Goal: Task Accomplishment & Management: Manage account settings

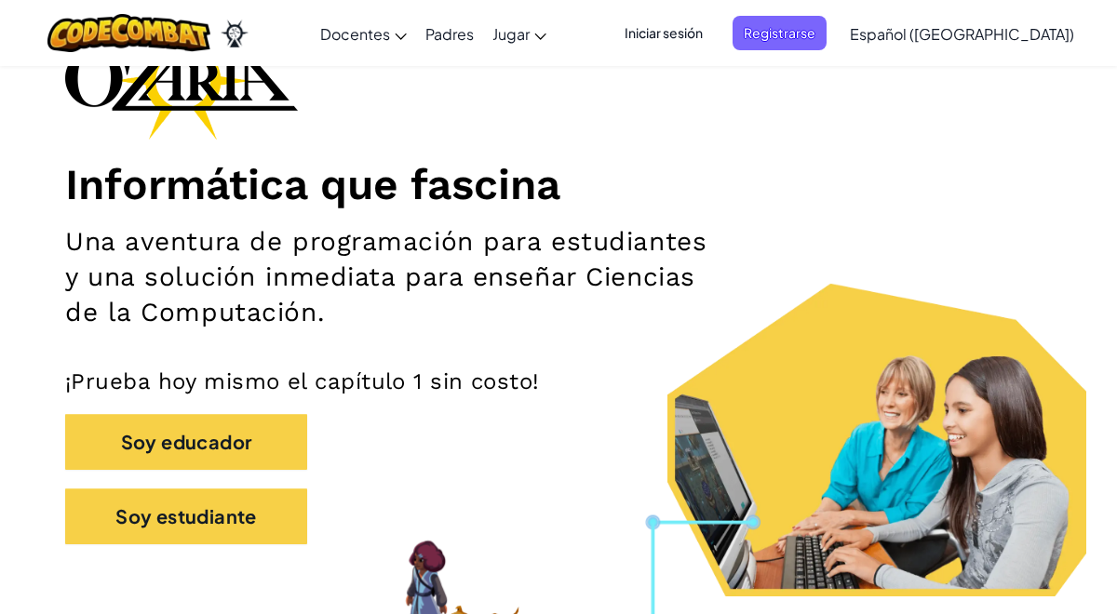
scroll to position [161, 0]
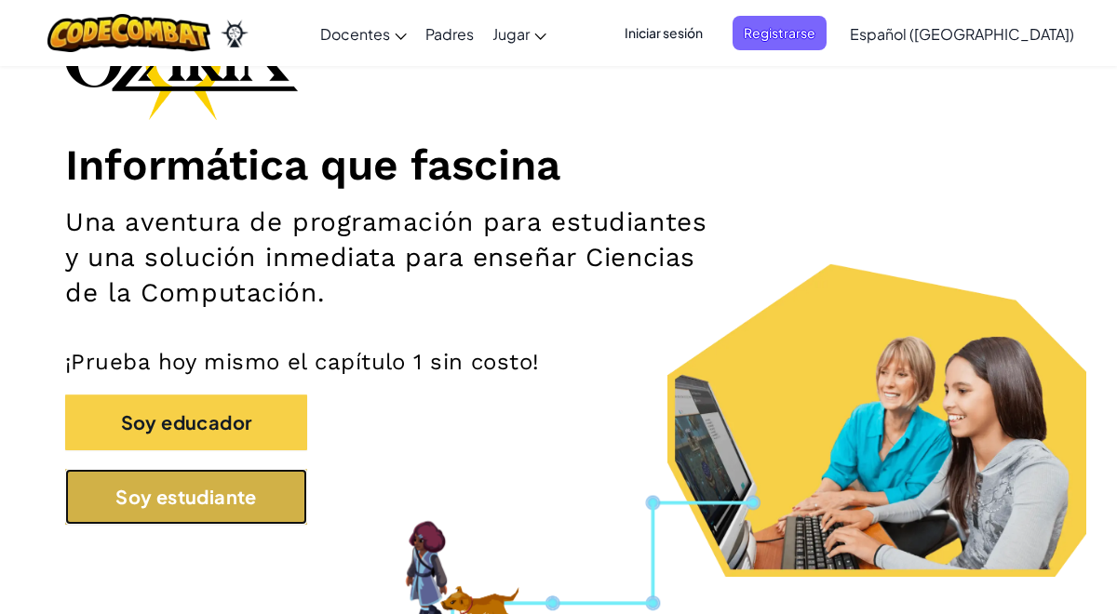
click at [278, 495] on button "Soy estudiante" at bounding box center [186, 497] width 242 height 56
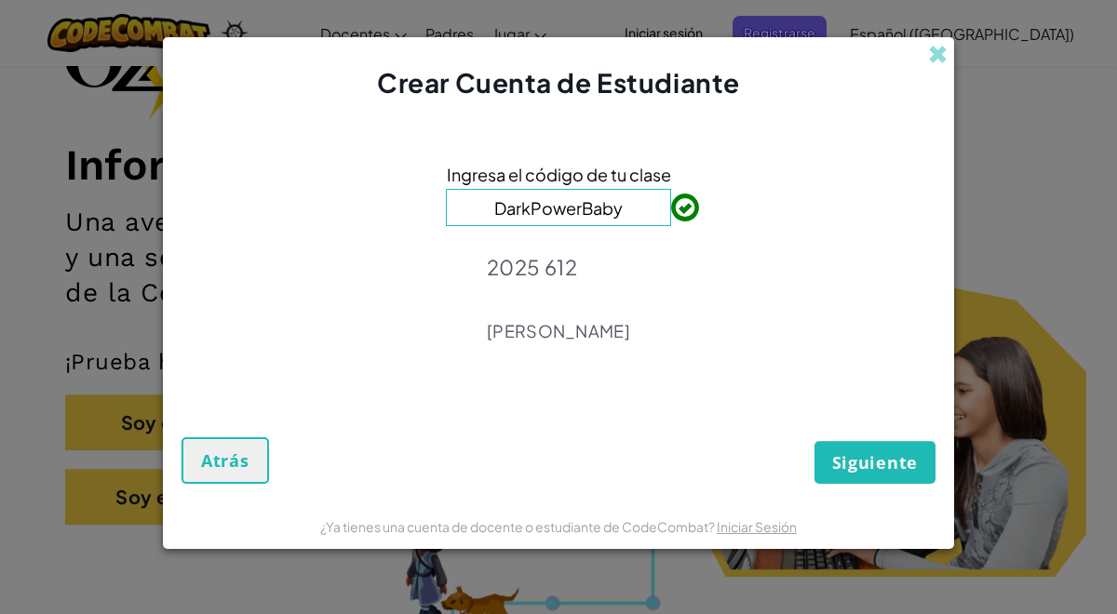
type input "DarkPowerBaby"
click at [829, 466] on button "Siguiente" at bounding box center [874, 462] width 121 height 43
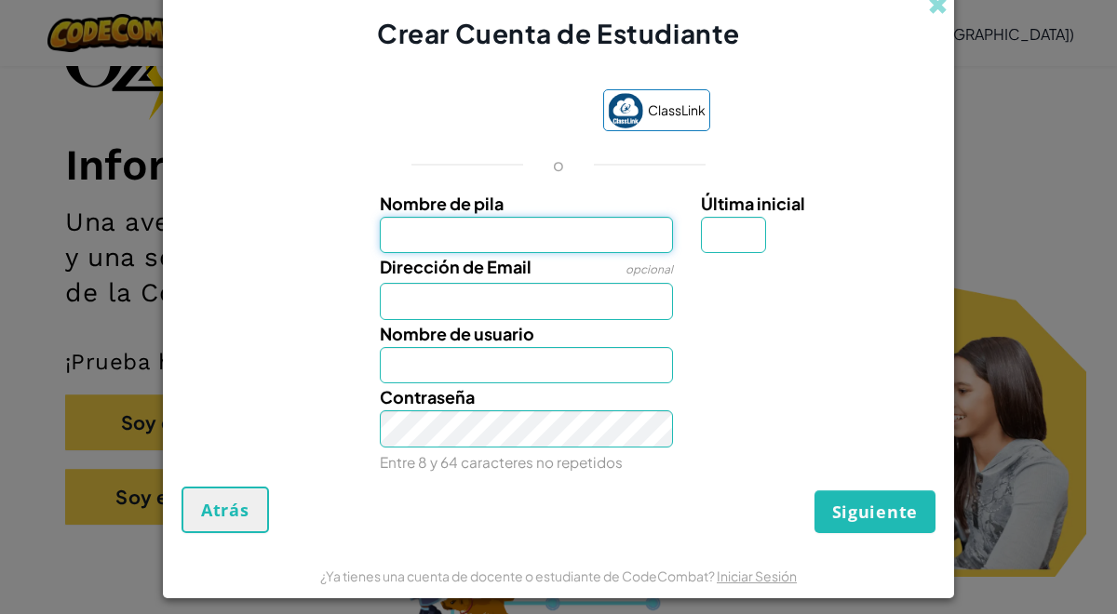
click at [568, 235] on input "Nombre de pila" at bounding box center [527, 235] width 294 height 37
type input "Alessita"
click at [749, 249] on input "Última inicial" at bounding box center [733, 235] width 65 height 37
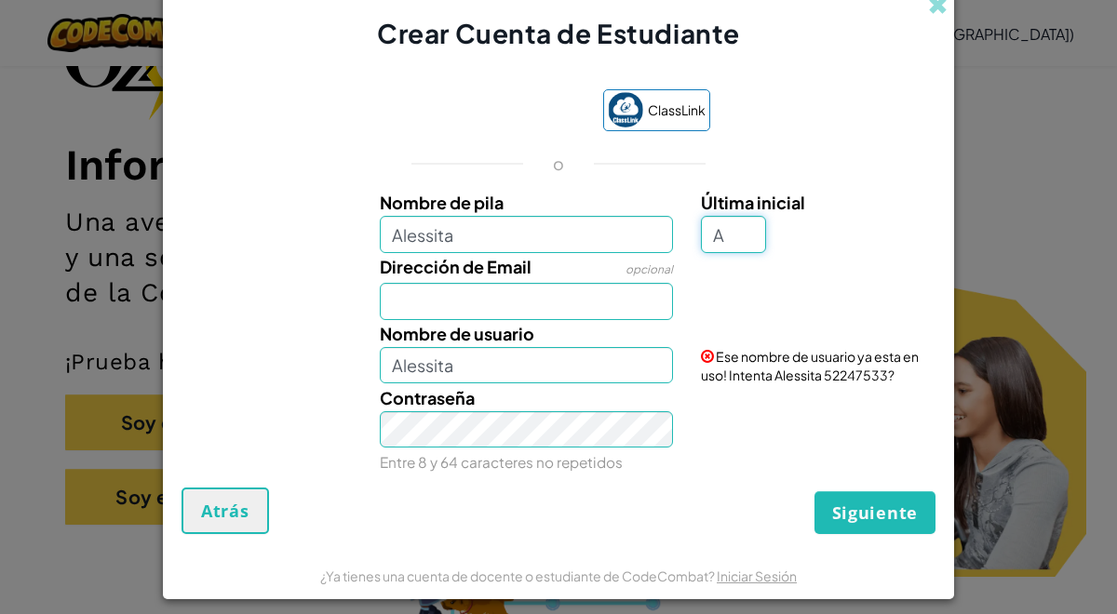
type input "A"
type input "Alessita A"
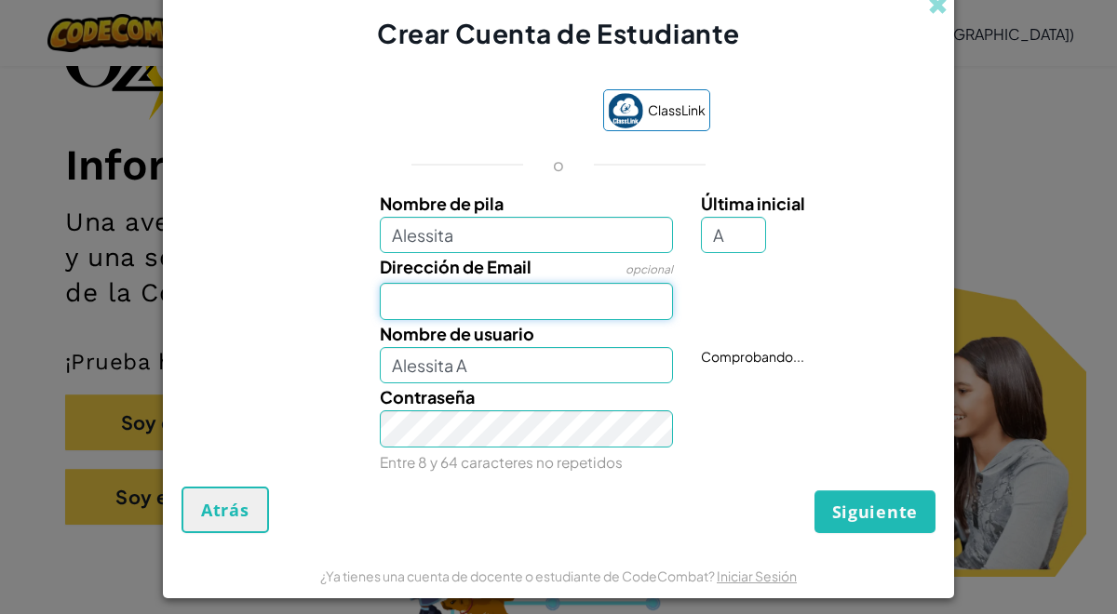
click at [628, 307] on input "Dirección de Email" at bounding box center [527, 301] width 294 height 37
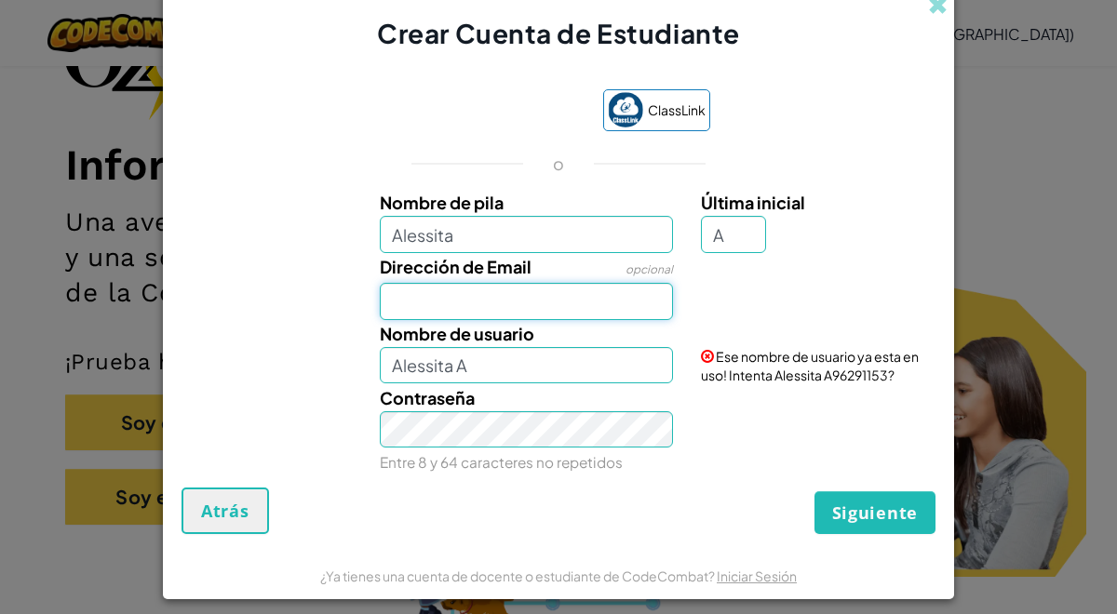
type input "a"
type input "[EMAIL_ADDRESS][DOMAIN_NAME]"
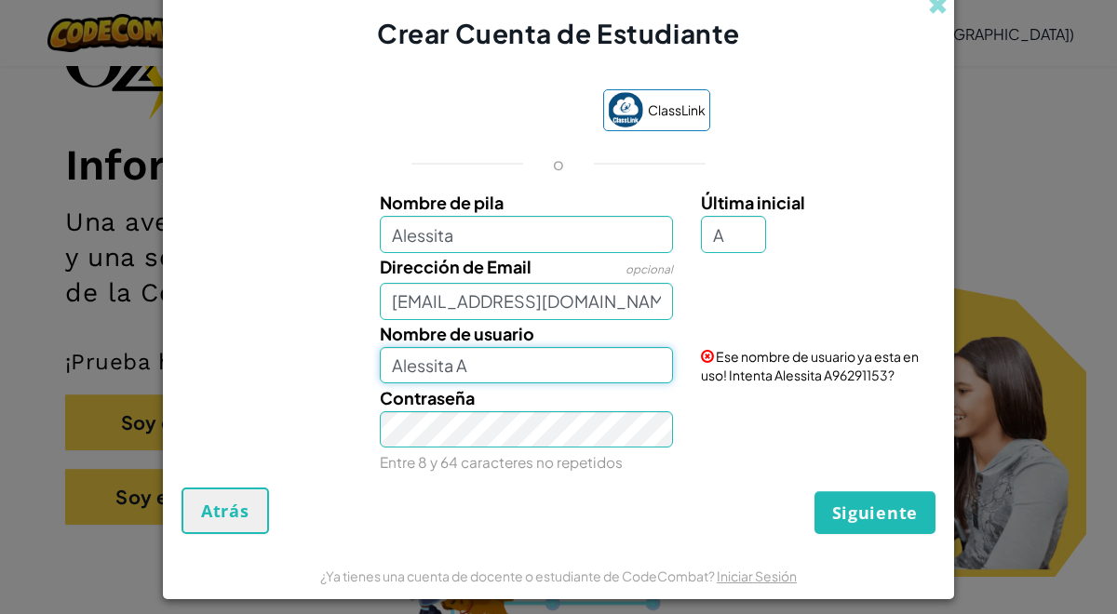
click at [592, 354] on input "Alessita A" at bounding box center [527, 365] width 294 height 37
click at [450, 355] on input "Alessita A" at bounding box center [527, 365] width 294 height 37
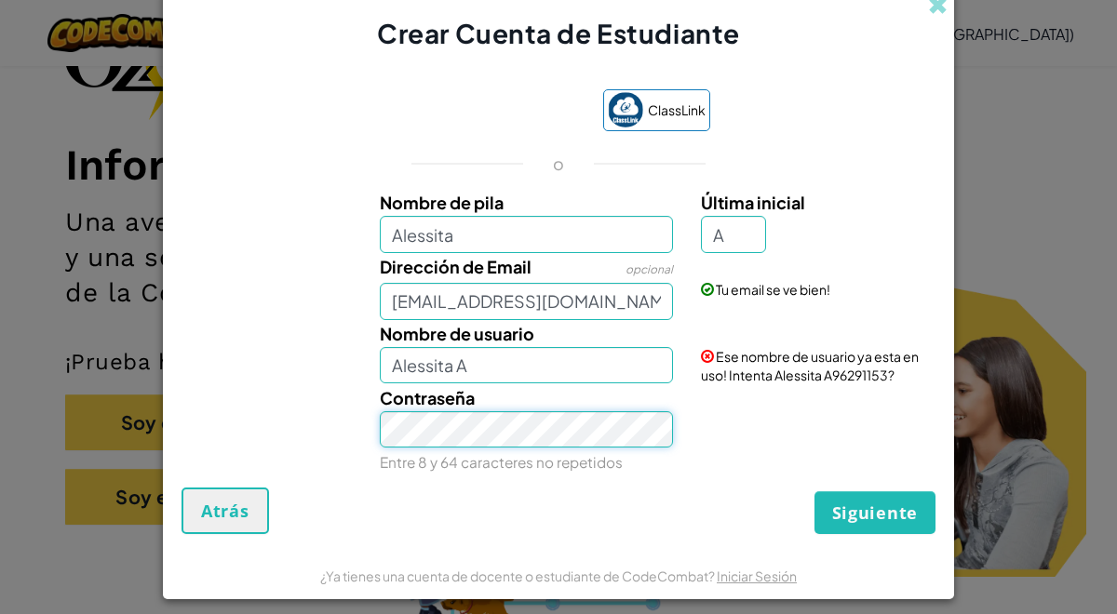
click at [197, 538] on form "ClassLink o Nombre de pila Alessita Última inicial A Dirección de Email opciona…" at bounding box center [558, 302] width 791 height 501
click at [360, 429] on div "Contraseña Entre 8 y 64 caracteres no repetidos" at bounding box center [558, 430] width 773 height 92
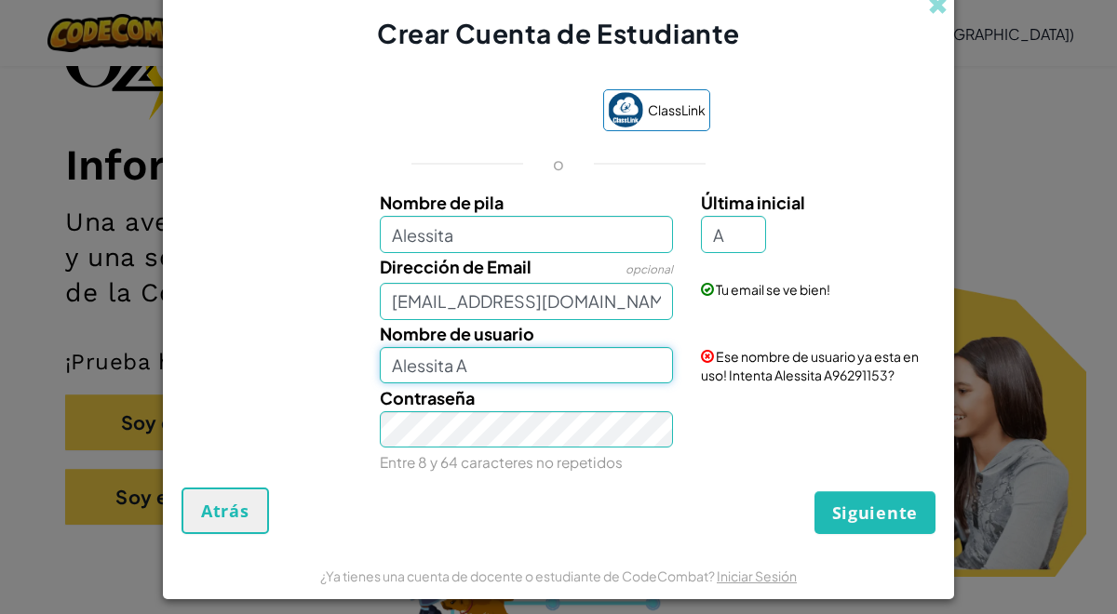
click at [648, 377] on input "Alessita A" at bounding box center [527, 365] width 294 height 37
drag, startPoint x: 504, startPoint y: 365, endPoint x: 354, endPoint y: 349, distance: 150.7
click at [354, 349] on div "Nombre de usuario Alessita A Ese nombre de usuario ya esta en uso! Intenta Ales…" at bounding box center [558, 352] width 773 height 64
click at [919, 485] on div "ClassLink o Nombre de pila Alessita Última inicial A Dirección de Email opciona…" at bounding box center [558, 279] width 754 height 417
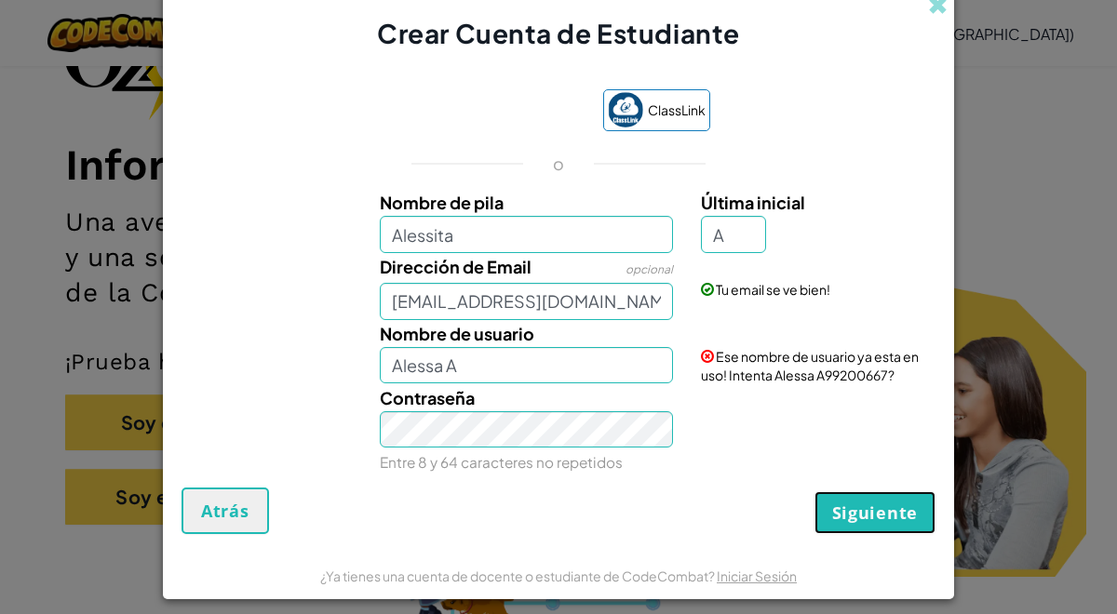
click at [913, 508] on span "Siguiente" at bounding box center [875, 513] width 86 height 22
click at [877, 493] on button "Crear Cuenta" at bounding box center [858, 512] width 155 height 43
click at [867, 517] on button "Crear Cuenta" at bounding box center [858, 512] width 155 height 43
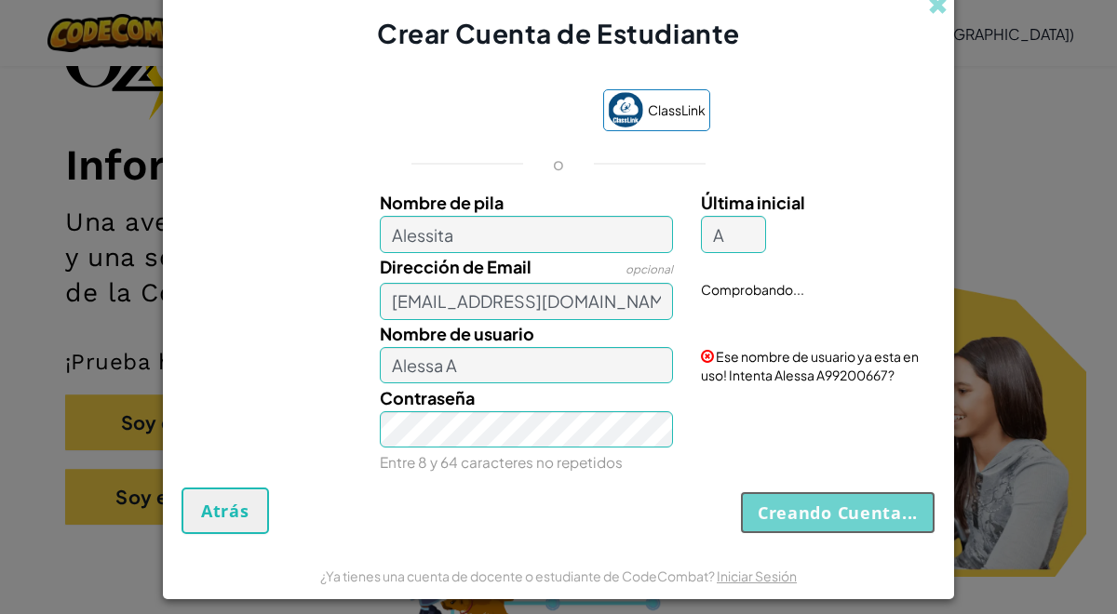
click at [867, 517] on button "Creando Cuenta..." at bounding box center [837, 512] width 195 height 43
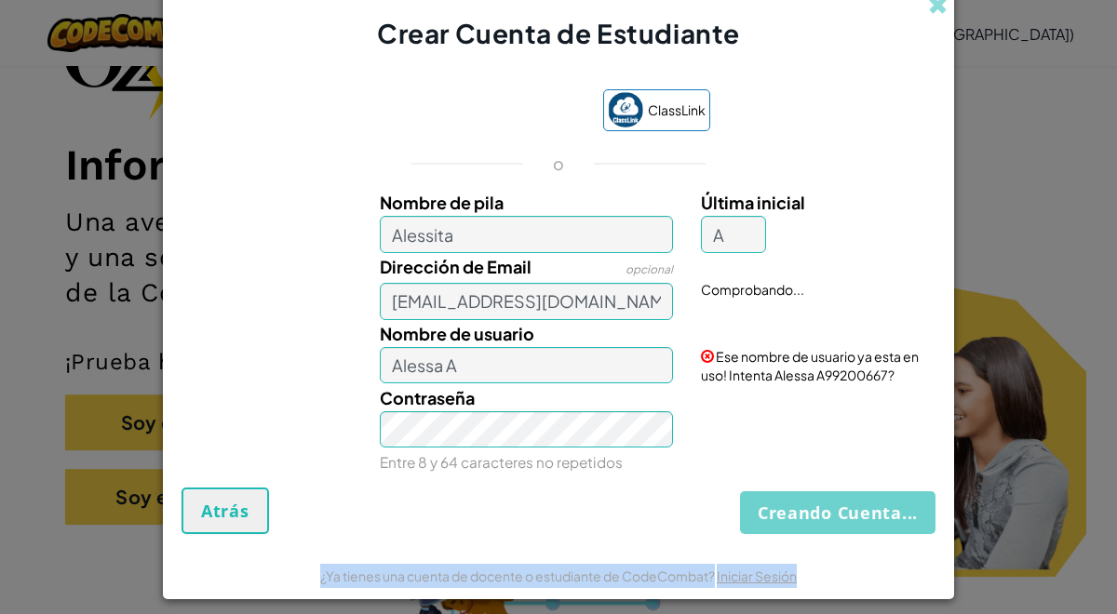
click at [867, 517] on div "Creando Cuenta... Atrás" at bounding box center [558, 511] width 754 height 47
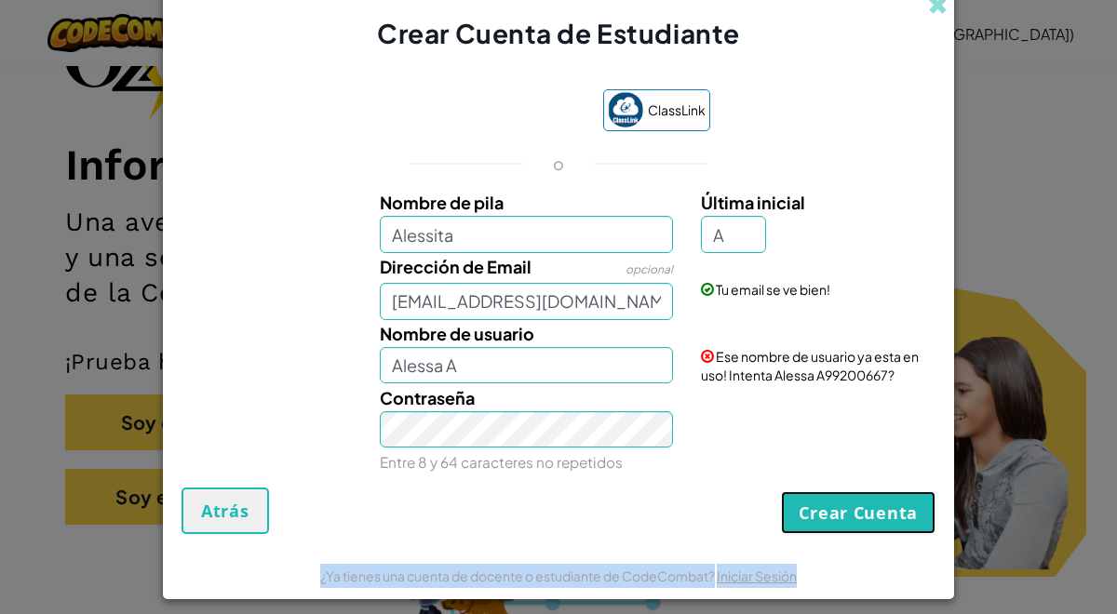
click at [867, 517] on button "Crear Cuenta" at bounding box center [858, 512] width 155 height 43
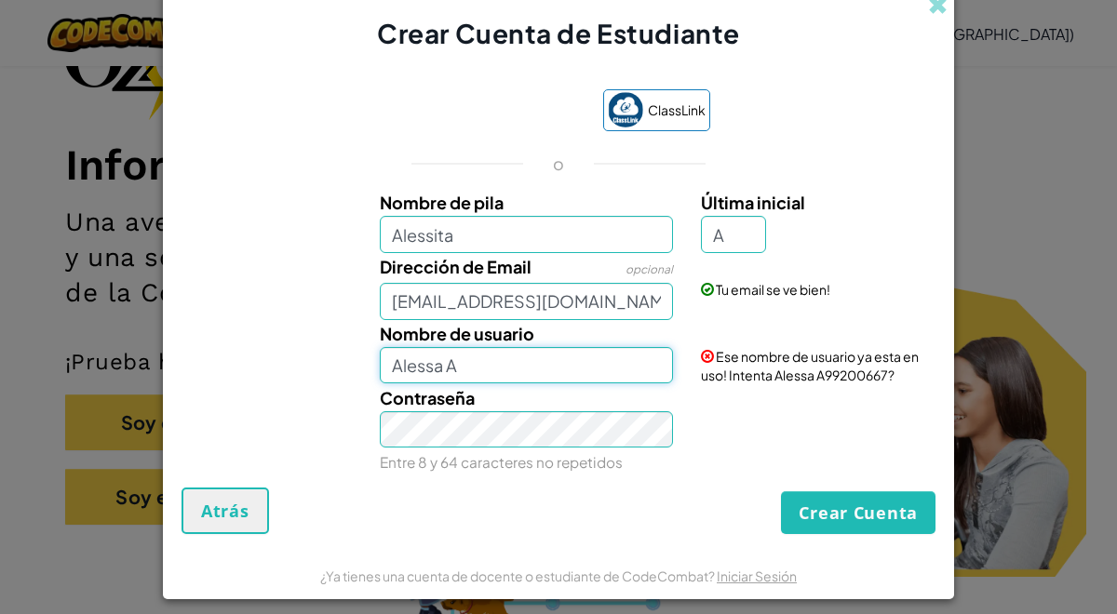
click at [605, 368] on input "Alessa A" at bounding box center [527, 365] width 294 height 37
type input "Ale A"
click at [769, 387] on div "Contraseña Entre 8 y 64 caracteres no repetidos" at bounding box center [558, 430] width 773 height 92
click at [806, 415] on div "Contraseña Entre 8 y 64 caracteres no repetidos" at bounding box center [558, 430] width 773 height 92
click at [807, 361] on span "Ese nombre de usuario ya esta en uso! Intenta Ale A74323405?" at bounding box center [810, 365] width 218 height 35
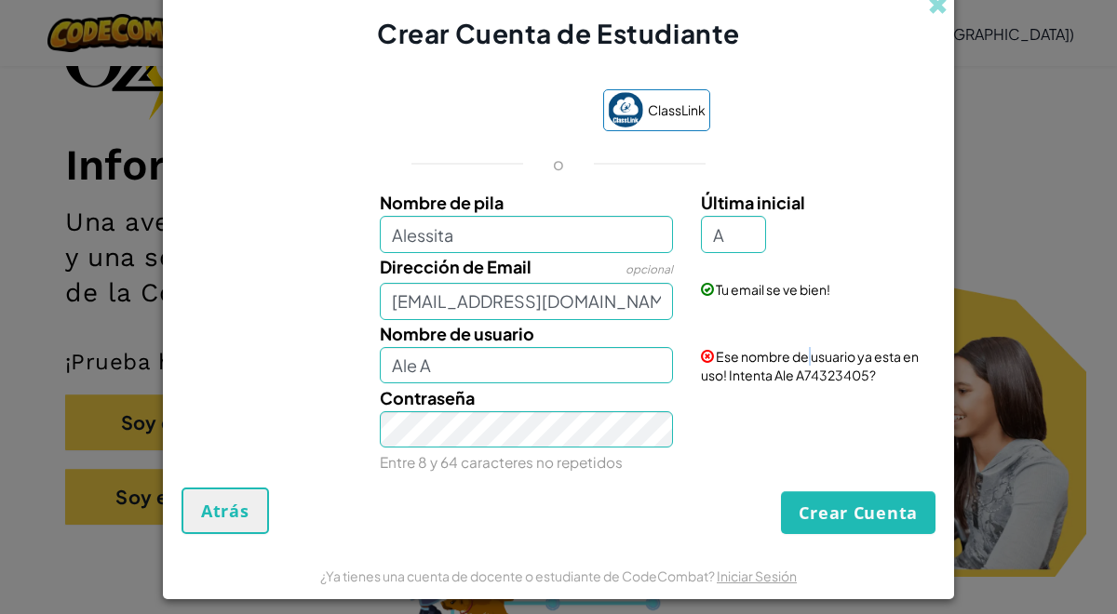
click at [807, 361] on span "Ese nombre de usuario ya esta en uso! Intenta Ale A74323405?" at bounding box center [810, 365] width 218 height 35
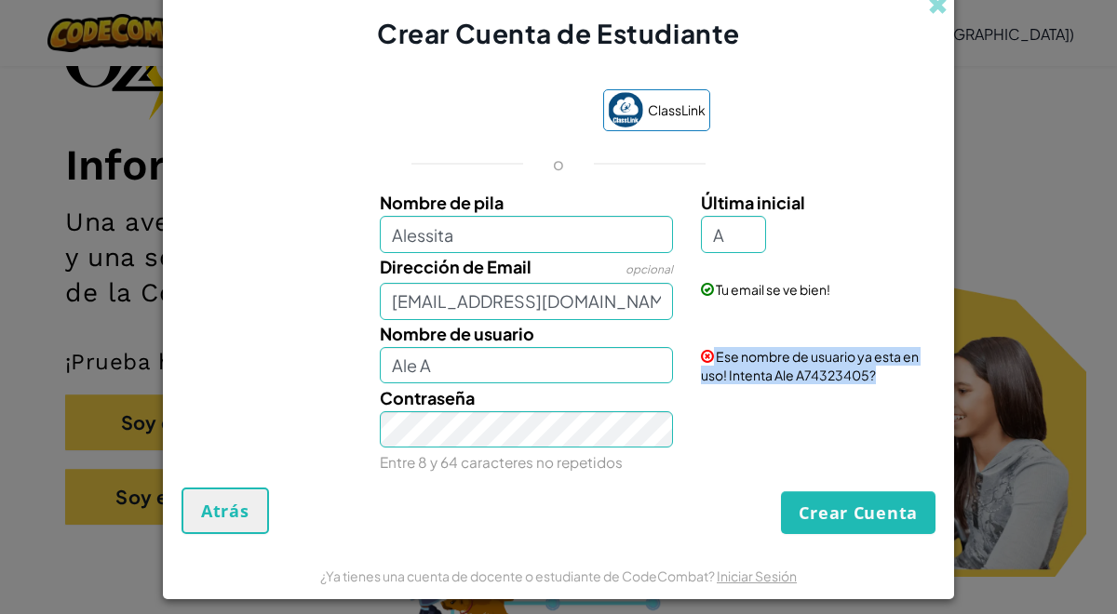
click at [807, 361] on span "Ese nombre de usuario ya esta en uso! Intenta Ale A74323405?" at bounding box center [810, 365] width 218 height 35
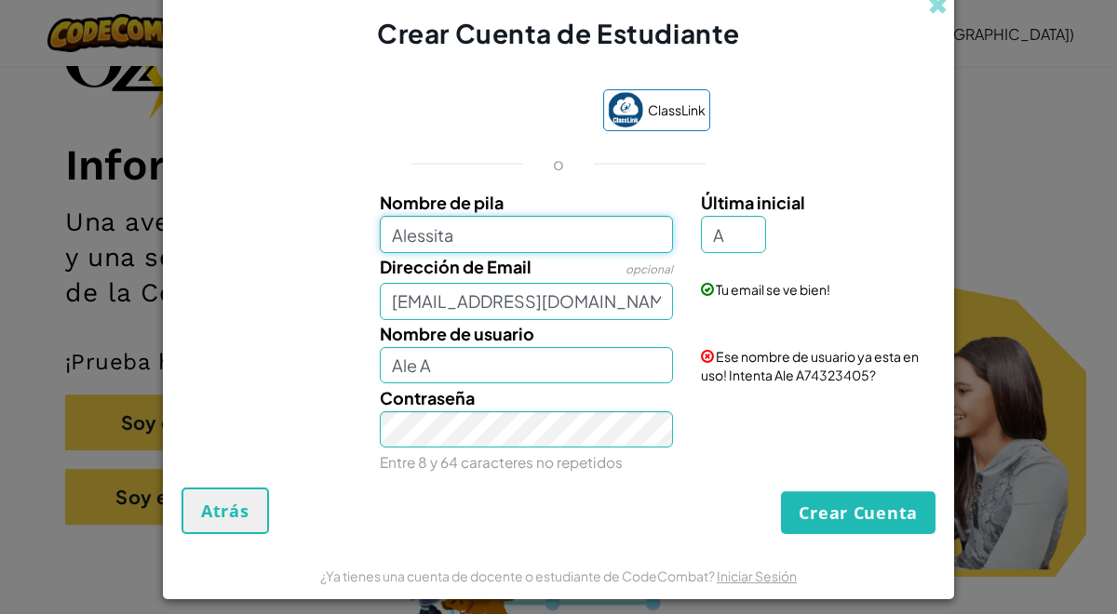
click at [643, 219] on input "Alessita" at bounding box center [527, 234] width 294 height 37
click at [515, 248] on input "Alessita" at bounding box center [527, 234] width 294 height 37
type input "Alessa"
click at [774, 302] on div "Dirección de Email opcional [EMAIL_ADDRESS][DOMAIN_NAME] Tu email se ve bien!" at bounding box center [558, 286] width 773 height 67
click at [754, 412] on div "Contraseña Entre 8 y 64 caracteres no repetidos" at bounding box center [558, 430] width 773 height 92
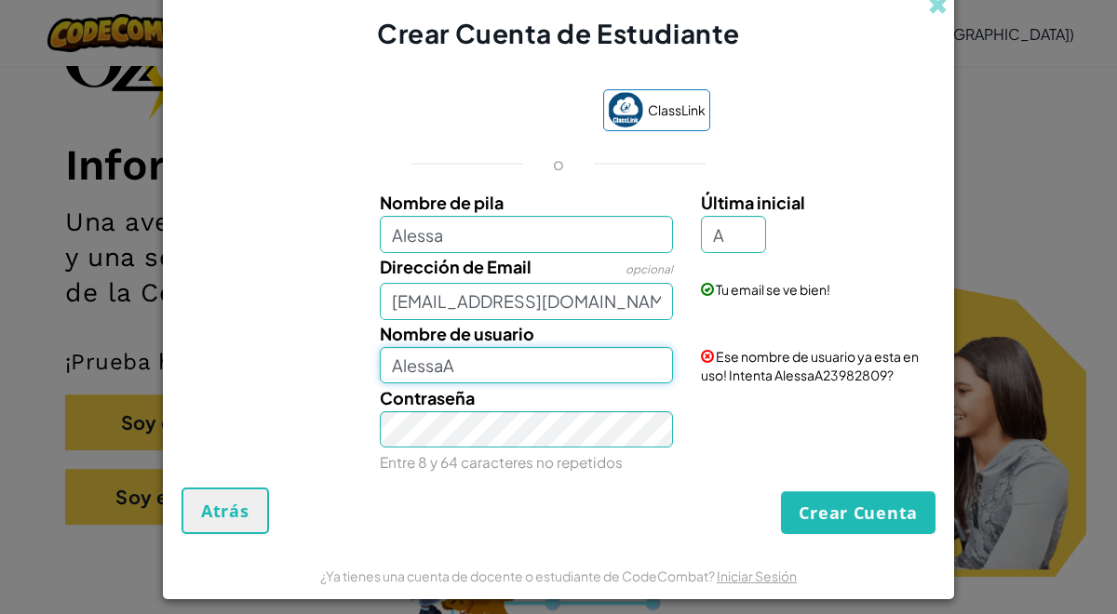
click at [585, 347] on input "AlessaA" at bounding box center [527, 365] width 294 height 37
type input "AlessaA"
click at [608, 373] on input "AlessaA" at bounding box center [527, 365] width 294 height 37
drag, startPoint x: 608, startPoint y: 373, endPoint x: 192, endPoint y: 373, distance: 416.0
click at [192, 373] on div "Nombre de usuario AlessaA Ese nombre de usuario ya esta en uso! Intenta AlessaA…" at bounding box center [558, 352] width 773 height 64
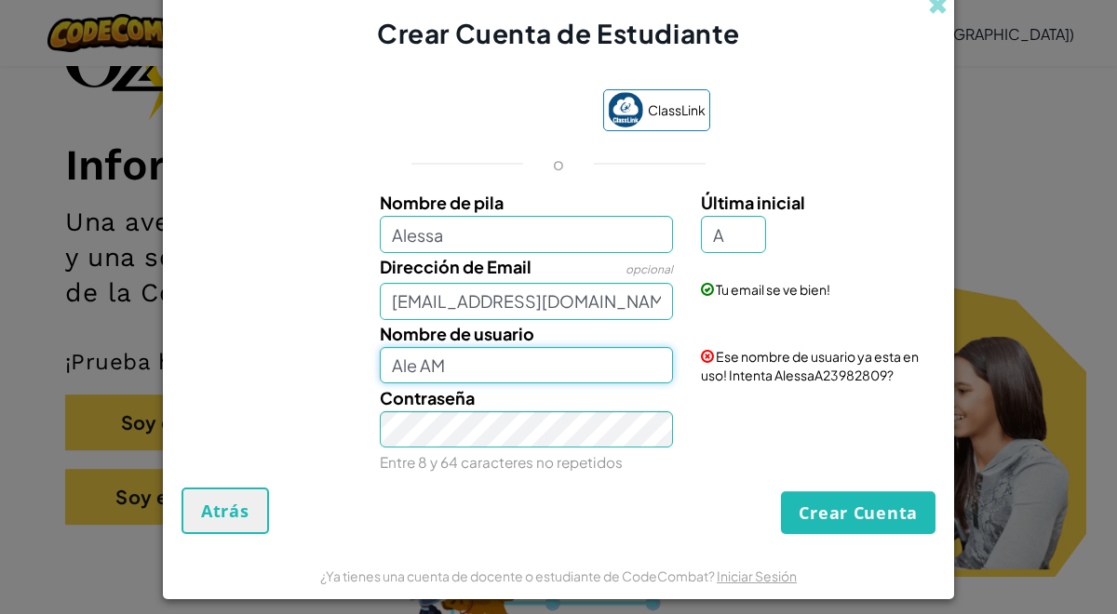
type input "Ale AM"
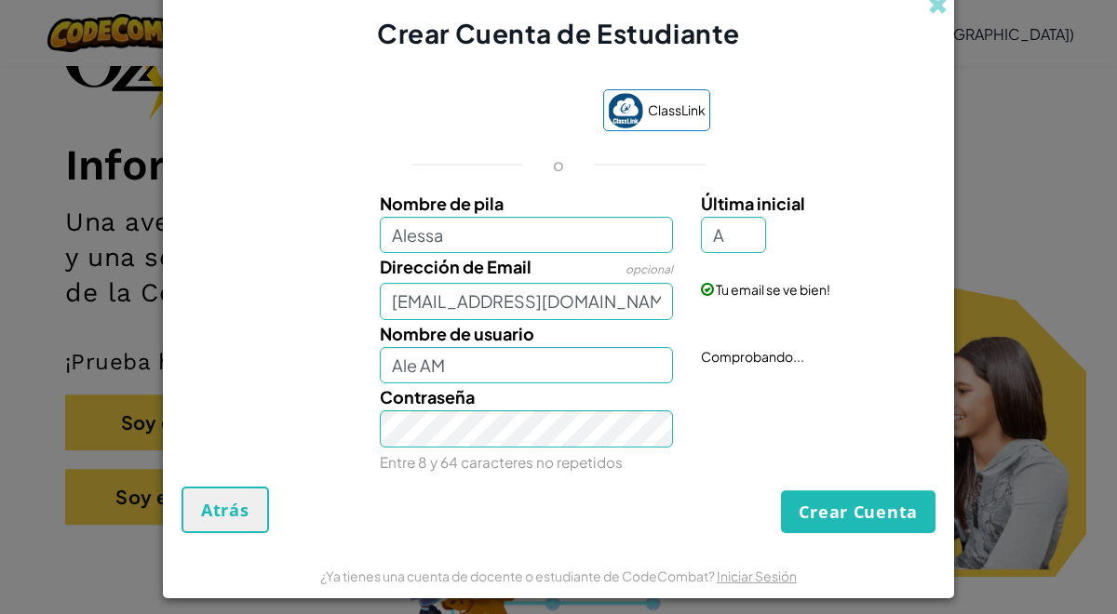
click at [833, 535] on form "ClassLink o Nombre de pila Alessa Última inicial A Dirección de Email opcional …" at bounding box center [558, 302] width 791 height 500
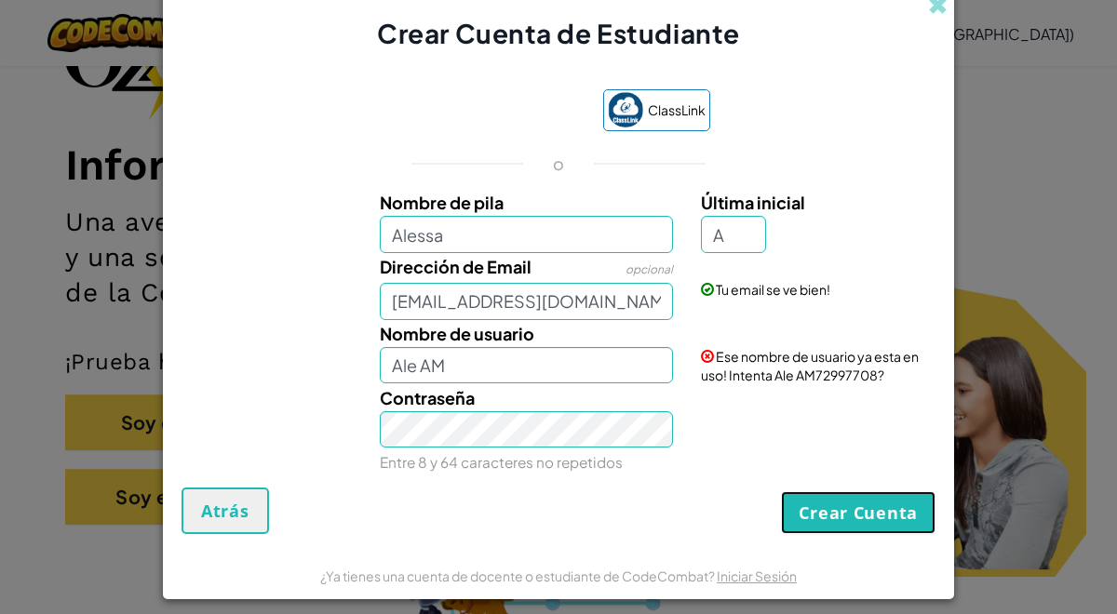
click at [834, 525] on button "Crear Cuenta" at bounding box center [858, 512] width 155 height 43
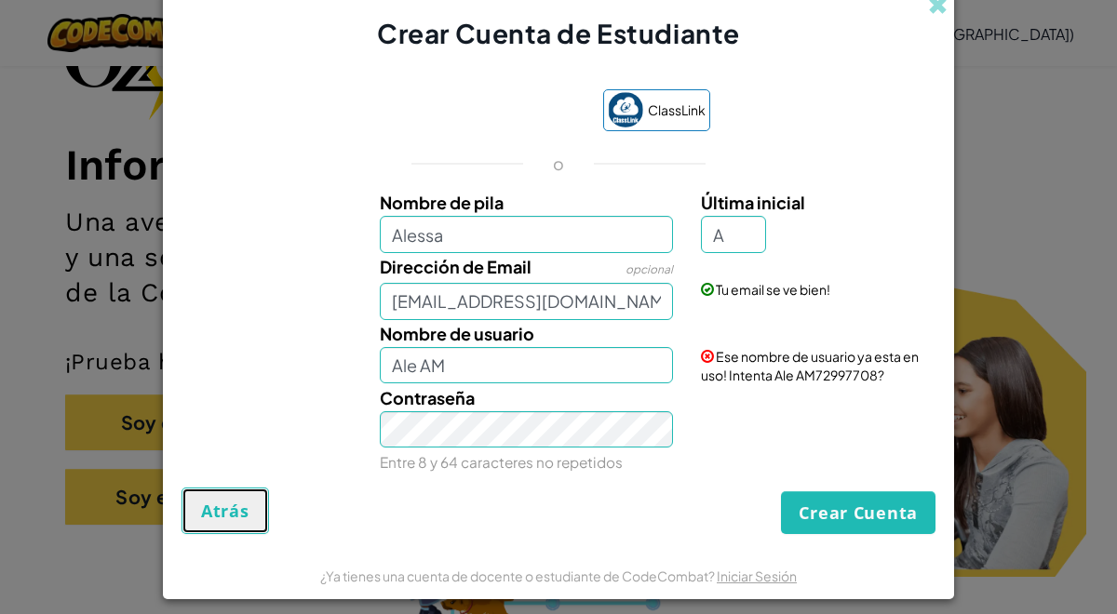
click at [215, 532] on button "Atrás" at bounding box center [224, 511] width 87 height 47
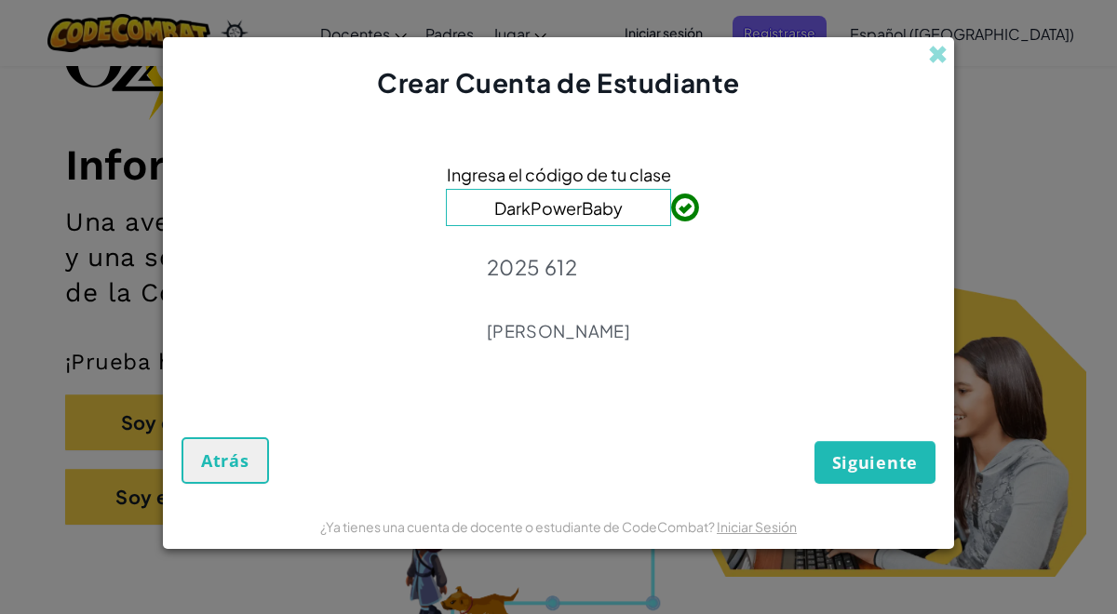
click at [215, 532] on div "¿Ya tienes una cuenta de docente o estudiante de CodeCombat? Iniciar Sesión" at bounding box center [558, 526] width 791 height 47
click at [389, 321] on div "Ingresa el código de tu clase DarkPowerBaby 2025 612 [PERSON_NAME]" at bounding box center [558, 258] width 754 height 276
click at [930, 56] on span at bounding box center [938, 55] width 20 height 20
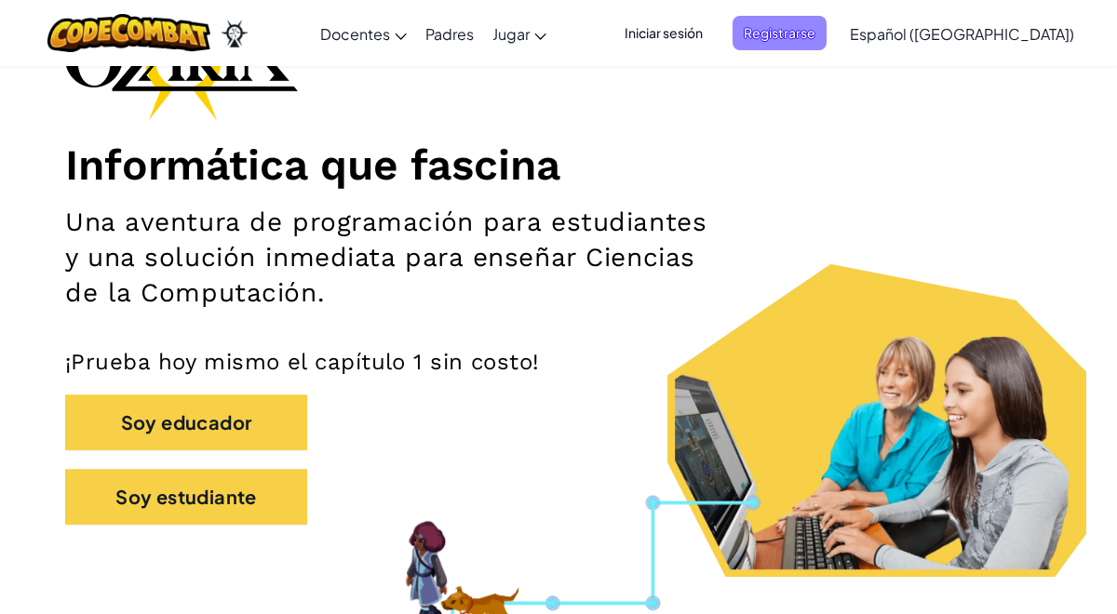
click at [826, 33] on span "Registrarse" at bounding box center [779, 33] width 94 height 34
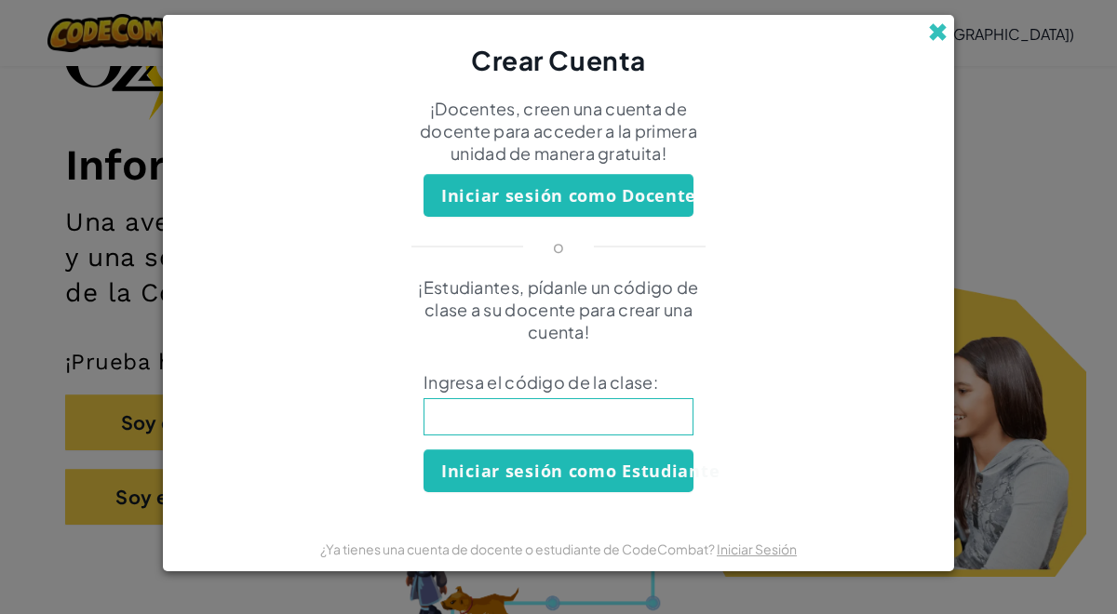
click at [944, 23] on span at bounding box center [938, 32] width 20 height 20
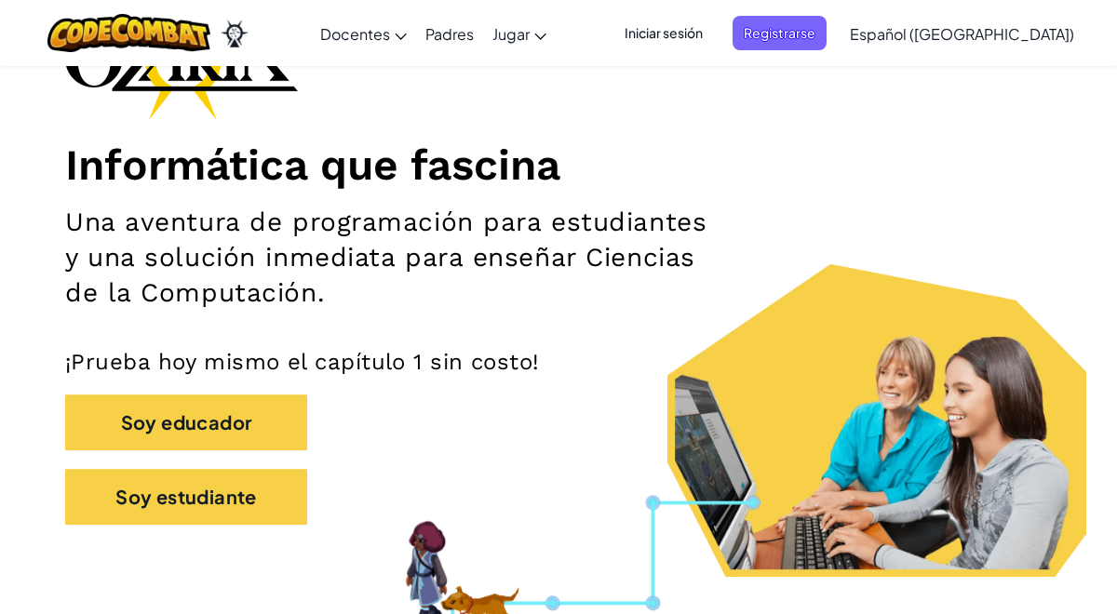
click at [714, 39] on span "Iniciar sesión" at bounding box center [663, 33] width 101 height 34
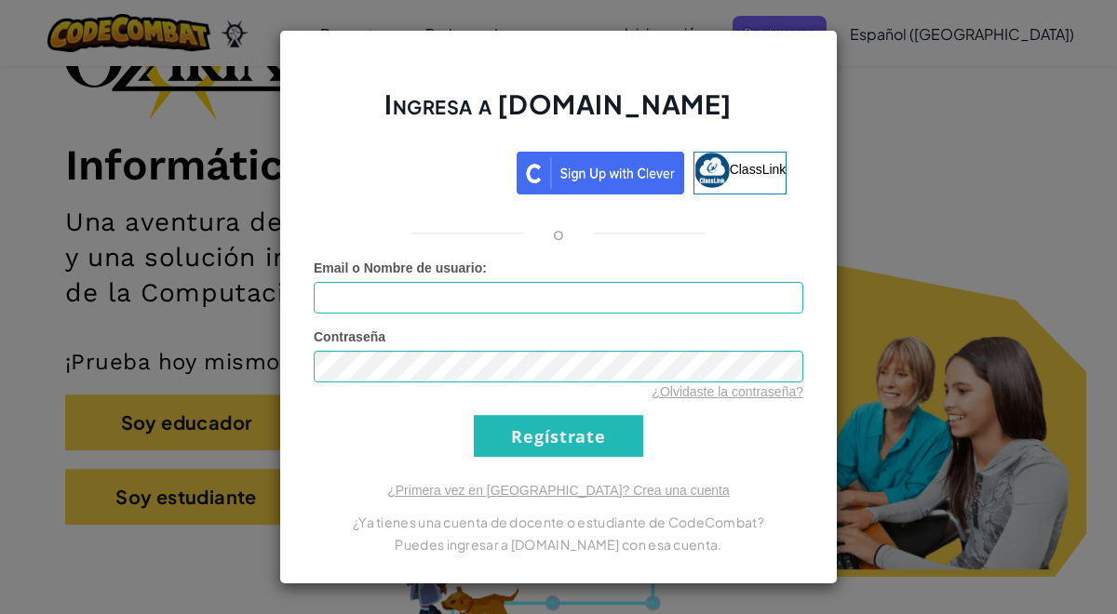
click at [852, 44] on div "Ingresa a [DOMAIN_NAME] ClassLink o Error desconocido. Email o Nombre de usuari…" at bounding box center [558, 307] width 1117 height 614
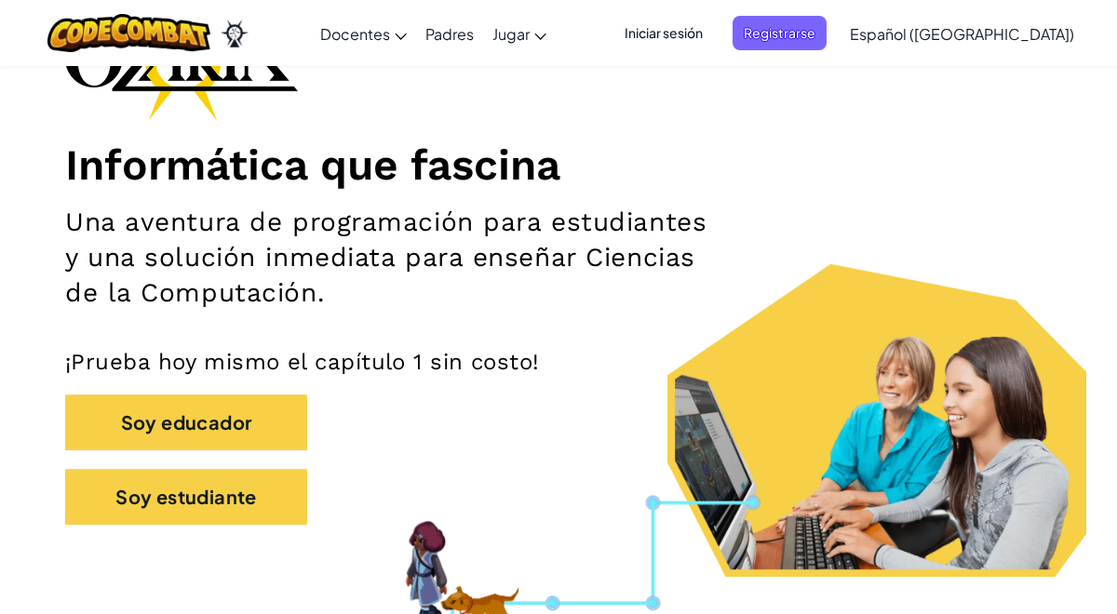
click at [840, 54] on div "Iniciar sesión Registrarse Español ([GEOGRAPHIC_DATA]) English ([GEOGRAPHIC_DAT…" at bounding box center [843, 33] width 479 height 50
click at [826, 28] on span "Registrarse" at bounding box center [779, 33] width 94 height 34
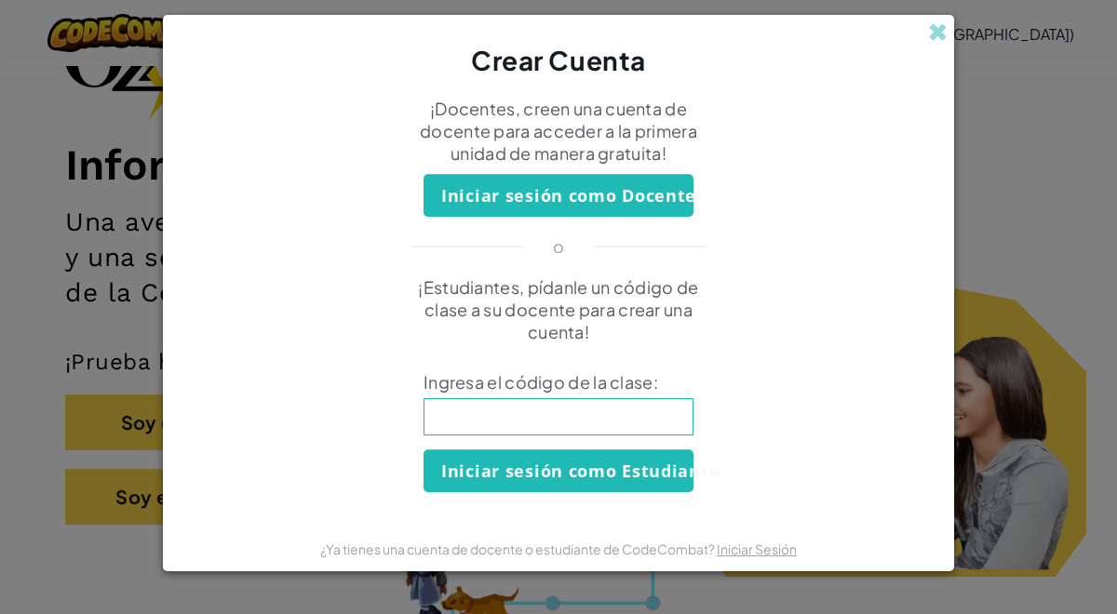
click at [544, 398] on input at bounding box center [558, 416] width 270 height 37
type input "DarkPowerBaby"
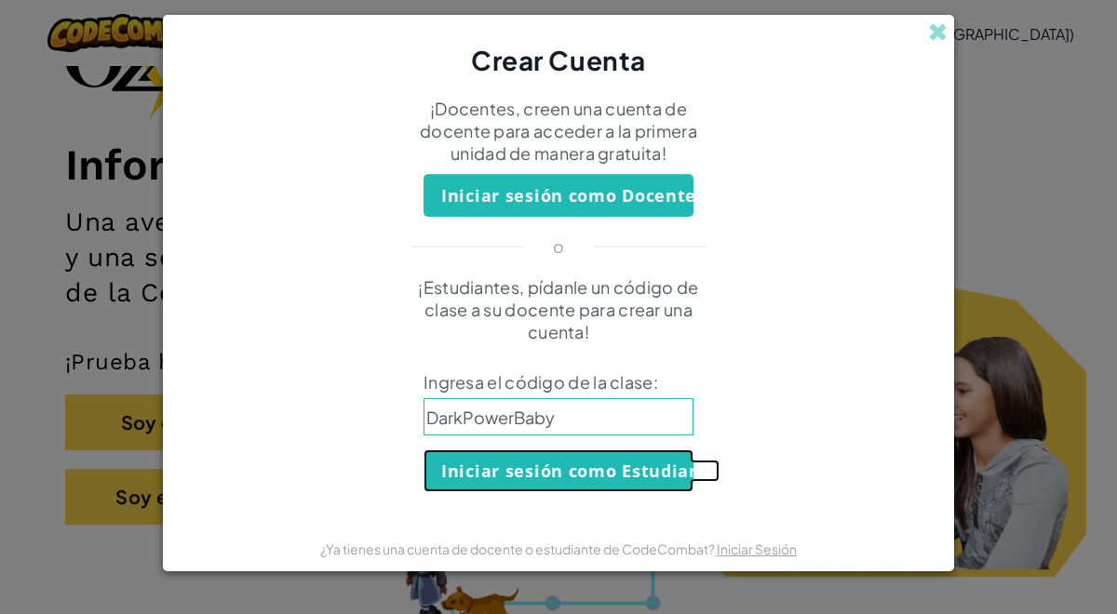
click at [563, 468] on button "Iniciar sesión como Estudiante" at bounding box center [558, 471] width 270 height 43
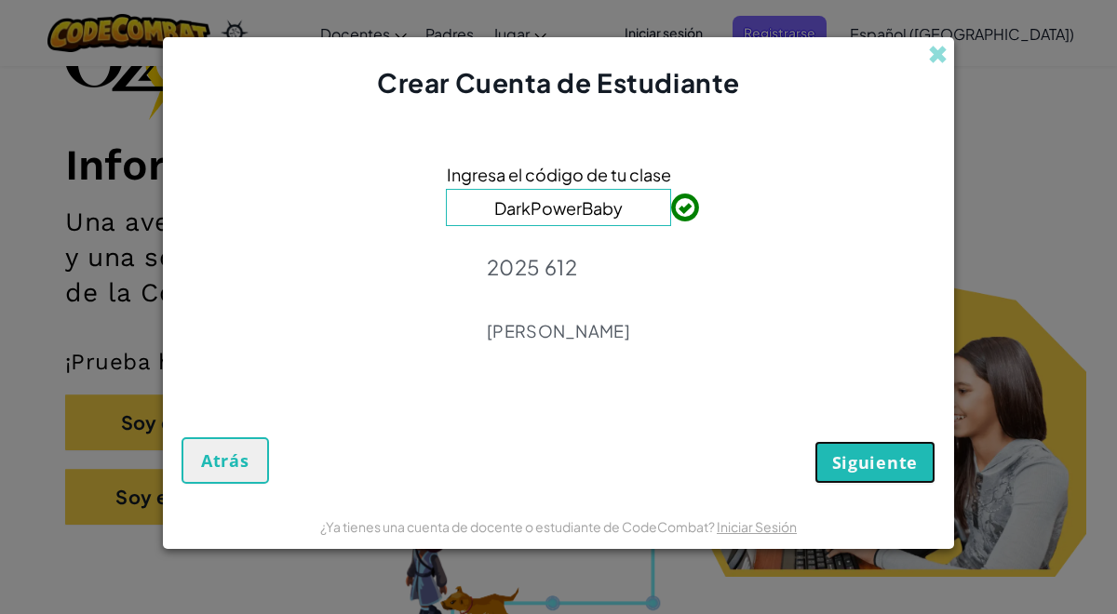
click at [873, 479] on button "Siguiente" at bounding box center [874, 462] width 121 height 43
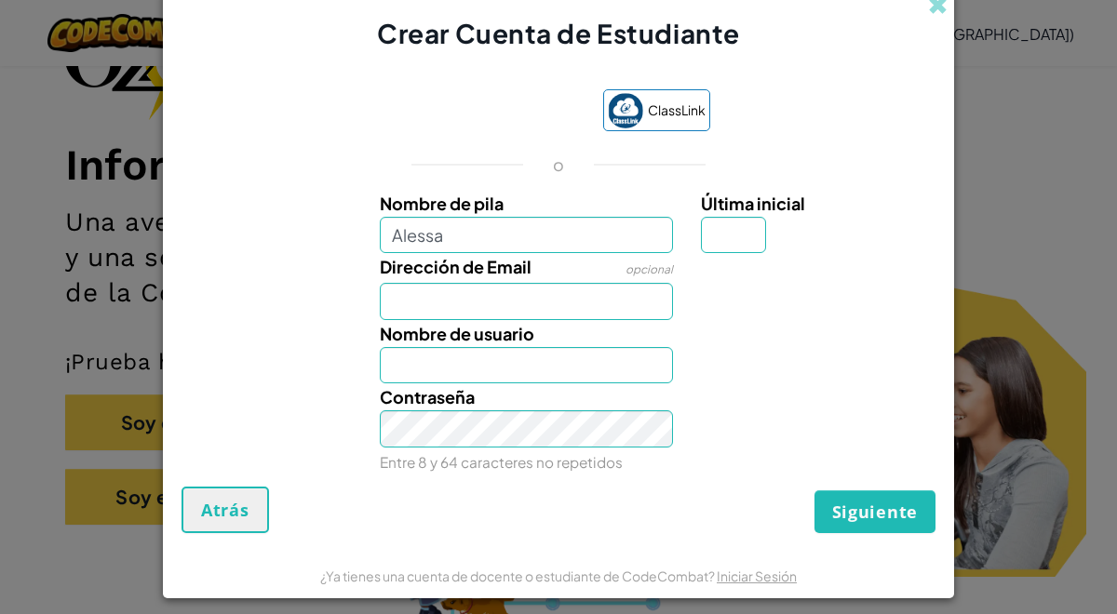
type input "Alessa"
click at [737, 212] on span "Última inicial" at bounding box center [753, 203] width 104 height 21
click at [737, 217] on input "Última inicial" at bounding box center [733, 235] width 65 height 37
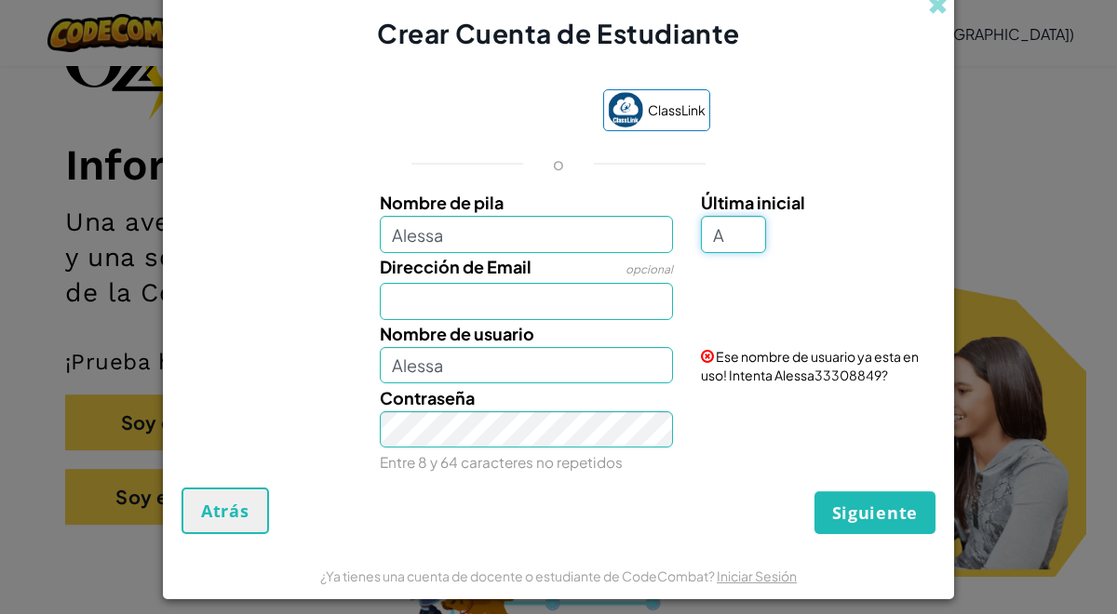
type input "A"
type input "AlessaA"
click at [617, 312] on input "Dirección de Email" at bounding box center [527, 301] width 294 height 37
type input "[EMAIL_ADDRESS][DOMAIN_NAME]"
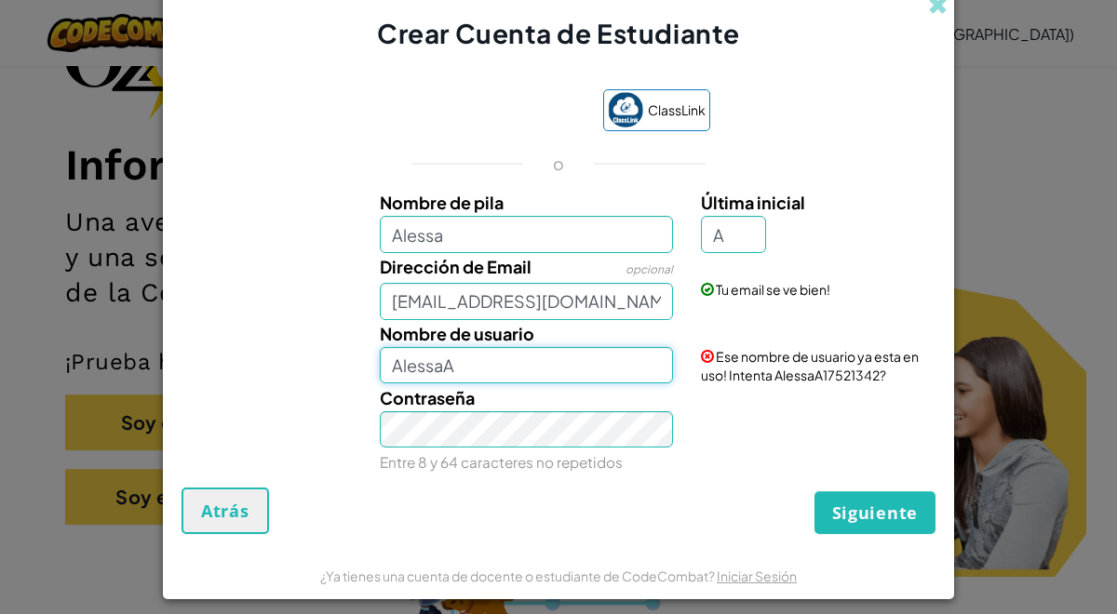
click at [611, 359] on input "AlessaA" at bounding box center [527, 365] width 294 height 37
type input "A"
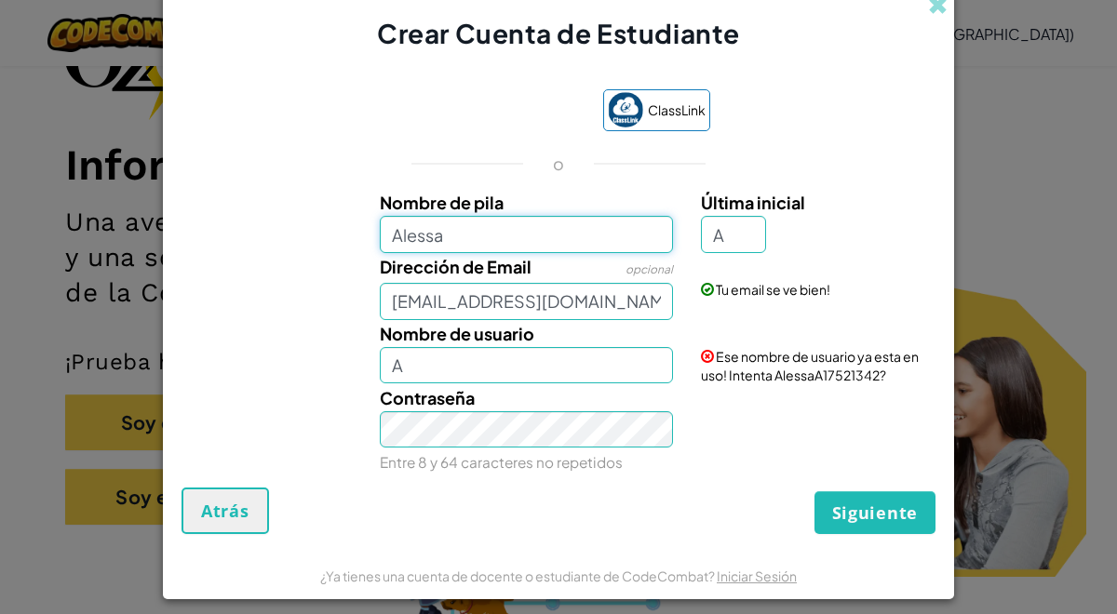
click at [590, 238] on input "Alessa" at bounding box center [527, 234] width 294 height 37
type input "Alessa"
click at [776, 243] on div "Última inicial A" at bounding box center [816, 221] width 230 height 64
click at [737, 241] on input "A" at bounding box center [733, 234] width 65 height 37
type input "M"
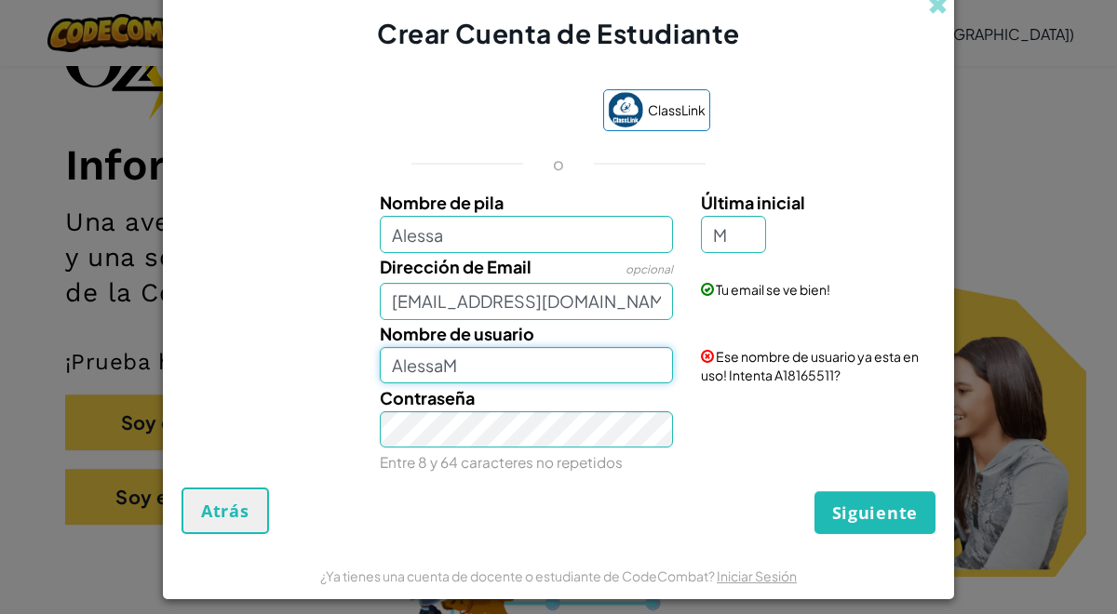
click at [644, 347] on input "AlessaM" at bounding box center [527, 365] width 294 height 37
click at [732, 499] on div "Siguiente Atrás" at bounding box center [558, 511] width 754 height 47
click at [889, 376] on span "Ese nombre de usuario ya esta en uso! Intenta AlessaM40340771?" at bounding box center [810, 365] width 218 height 35
click at [661, 364] on input "AlessaM" at bounding box center [527, 365] width 294 height 37
click at [727, 470] on div "Contraseña Entre 8 y 64 caracteres no repetidos" at bounding box center [558, 430] width 773 height 92
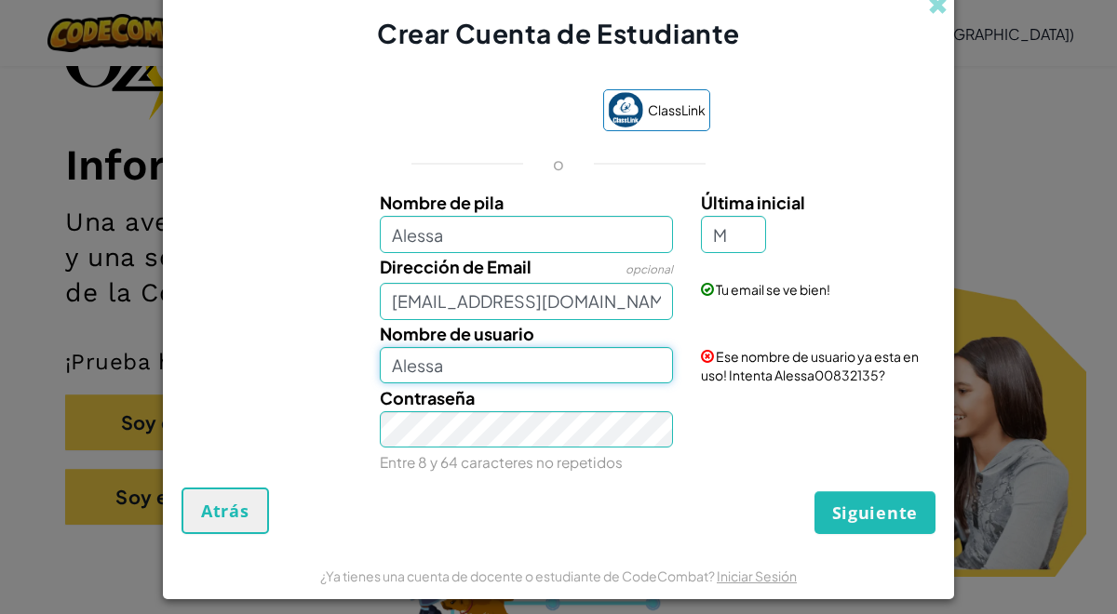
click at [558, 353] on input "Alessa" at bounding box center [527, 365] width 294 height 37
click at [497, 358] on input "Alessa" at bounding box center [527, 365] width 294 height 37
type input "Alessaa"
click at [562, 488] on div "Siguiente Atrás" at bounding box center [558, 511] width 754 height 47
click at [588, 347] on input "Alessaa" at bounding box center [527, 365] width 294 height 37
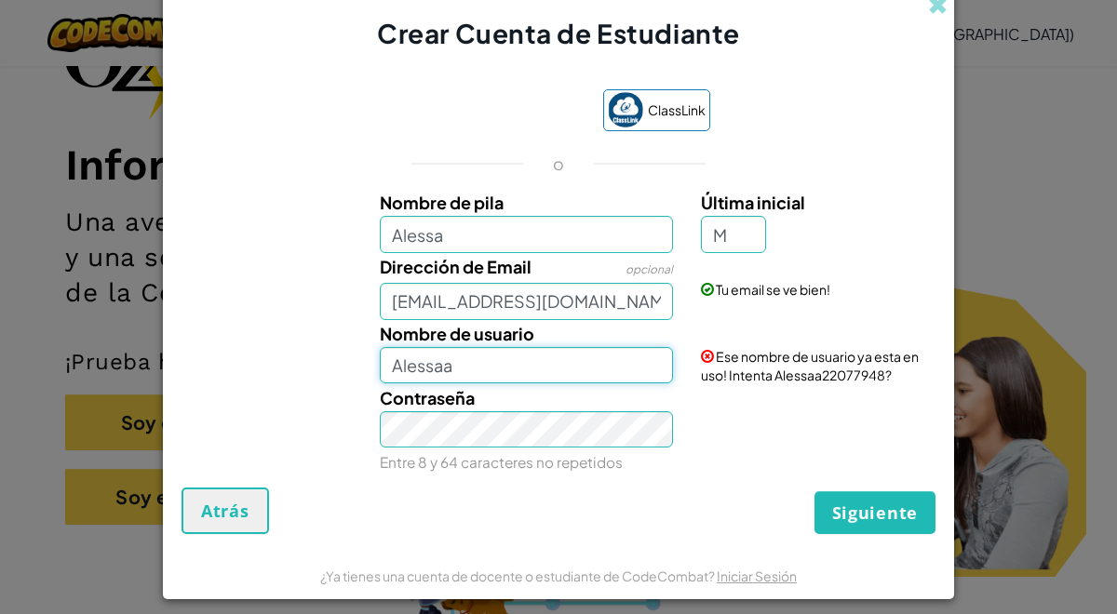
drag, startPoint x: 580, startPoint y: 364, endPoint x: 14, endPoint y: 372, distance: 565.9
click at [14, 370] on div "Crear Cuenta de Estudiante ClassLink o Nombre de pila Alessa Última inicial M D…" at bounding box center [558, 307] width 1117 height 614
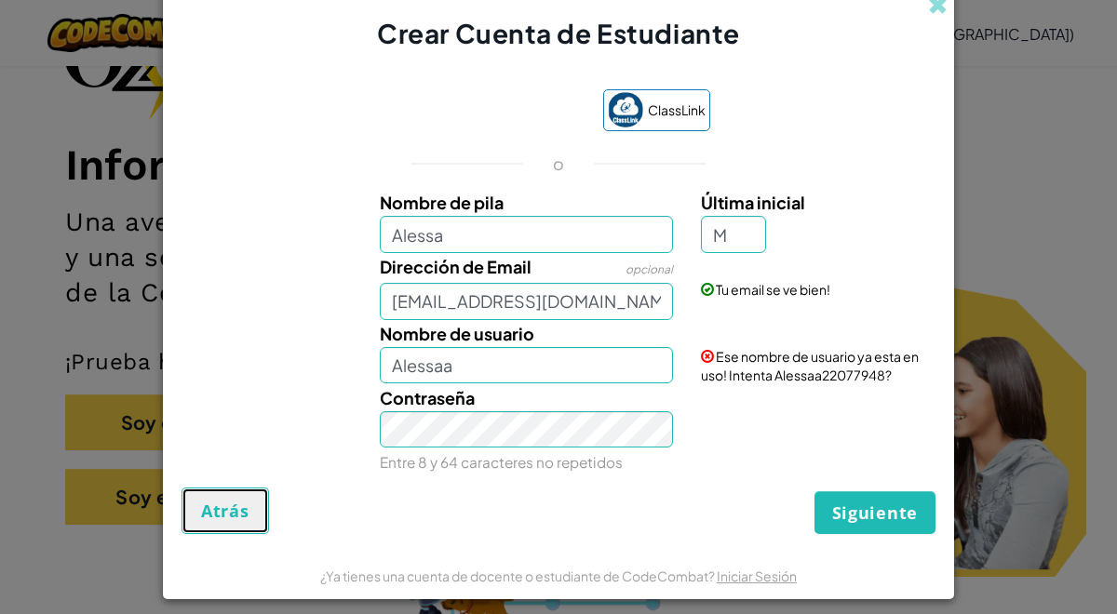
click at [267, 517] on button "Atrás" at bounding box center [224, 511] width 87 height 47
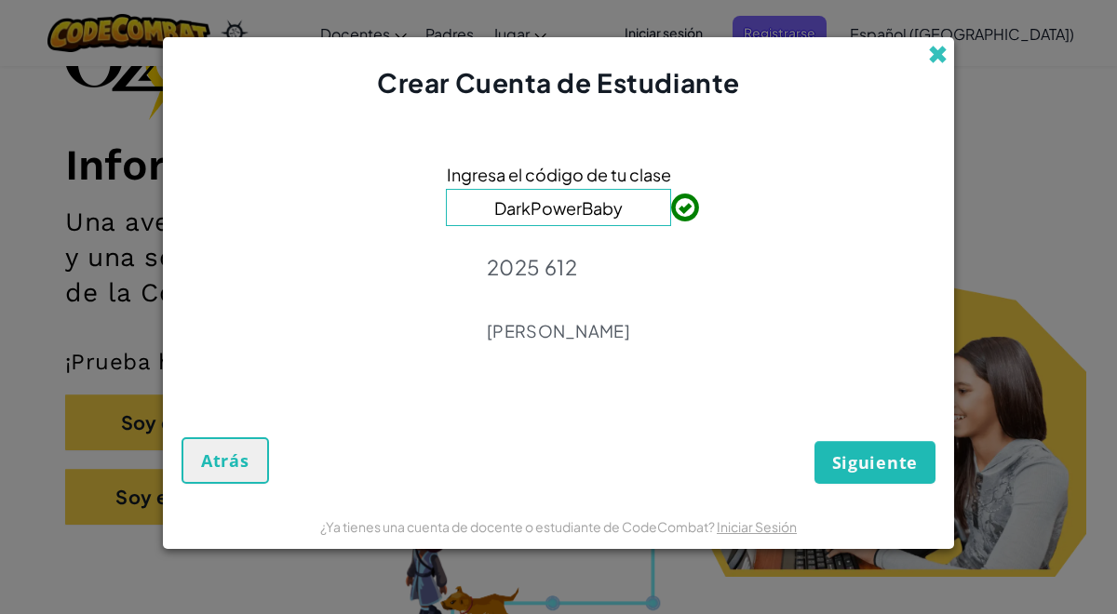
click at [937, 59] on span at bounding box center [938, 55] width 20 height 20
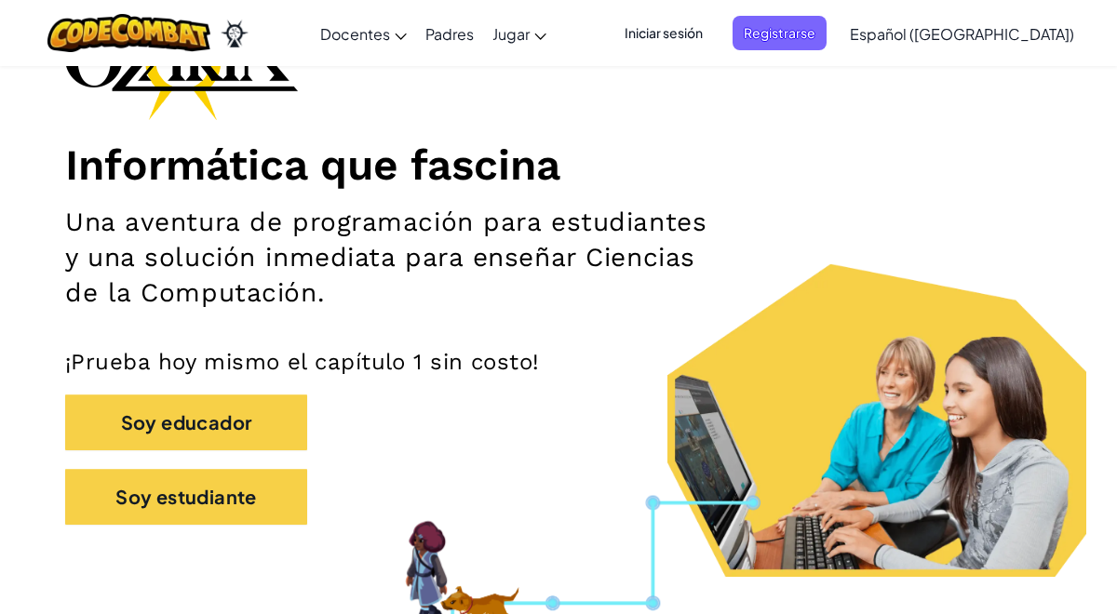
scroll to position [0, 0]
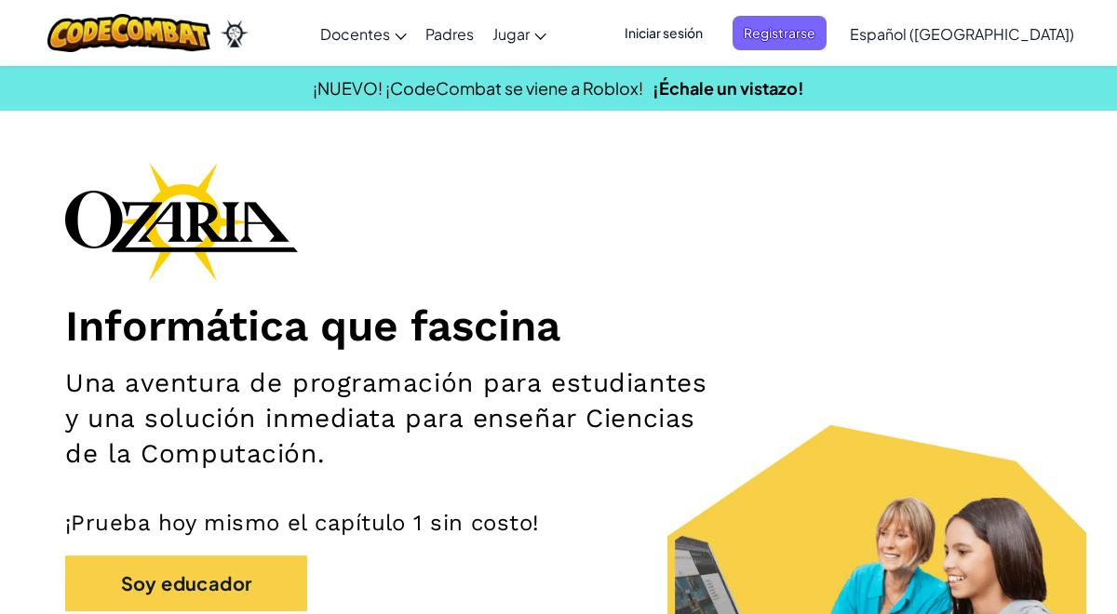
click at [505, 527] on p "¡Prueba hoy mismo el capítulo 1 sin costo!" at bounding box center [558, 523] width 987 height 28
click at [714, 38] on span "Iniciar sesión" at bounding box center [663, 33] width 101 height 34
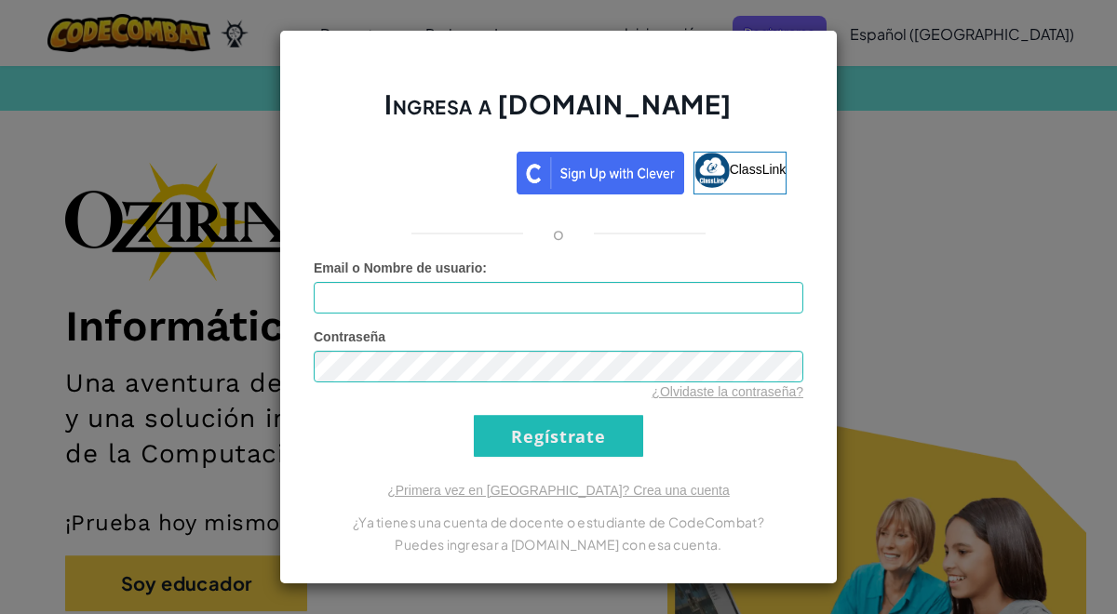
click at [647, 315] on form "Email o Nombre de usuario : Contraseña ¿Olvidaste la contraseña? Regístrate" at bounding box center [559, 358] width 490 height 198
click at [663, 299] on input "Email o Nombre de usuario :" at bounding box center [559, 298] width 490 height 32
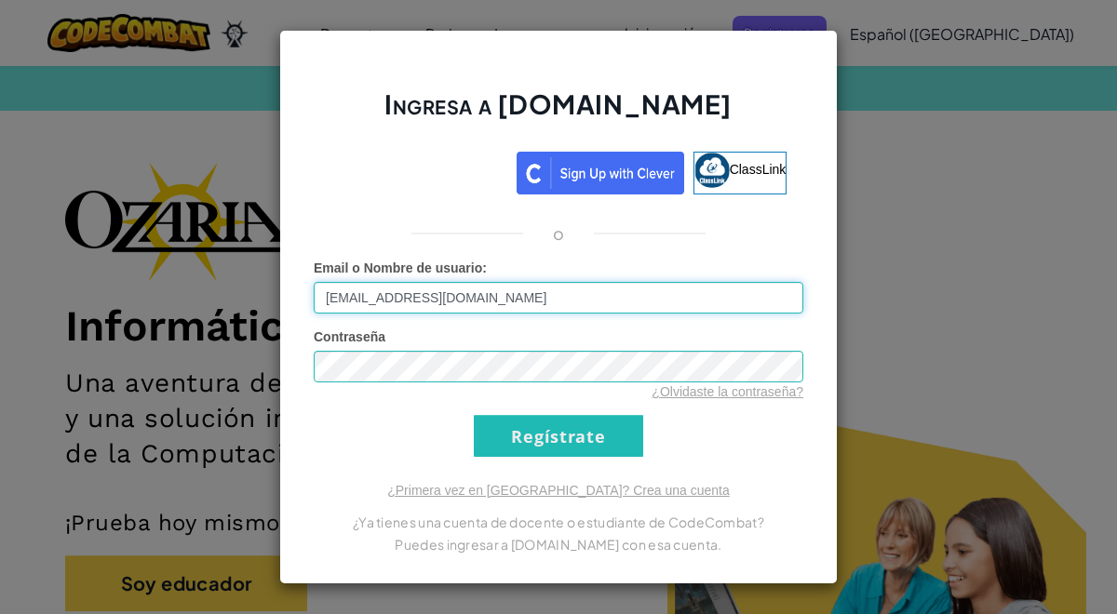
type input "[EMAIL_ADDRESS][DOMAIN_NAME]"
click at [624, 396] on div "¿Olvidaste la contraseña?" at bounding box center [559, 392] width 490 height 19
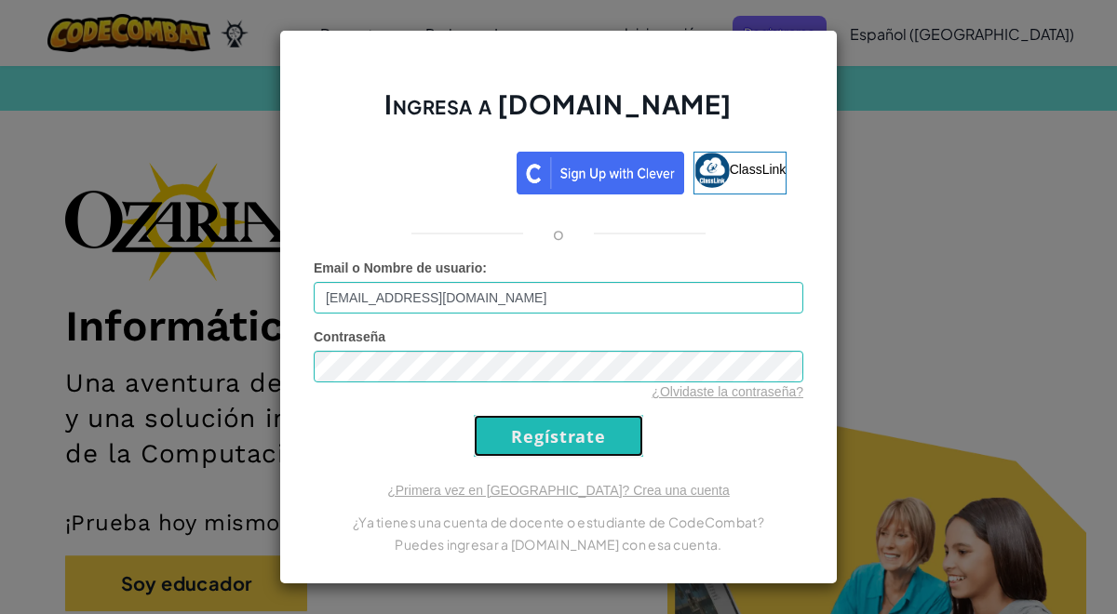
click at [634, 438] on input "Regístrate" at bounding box center [558, 436] width 169 height 42
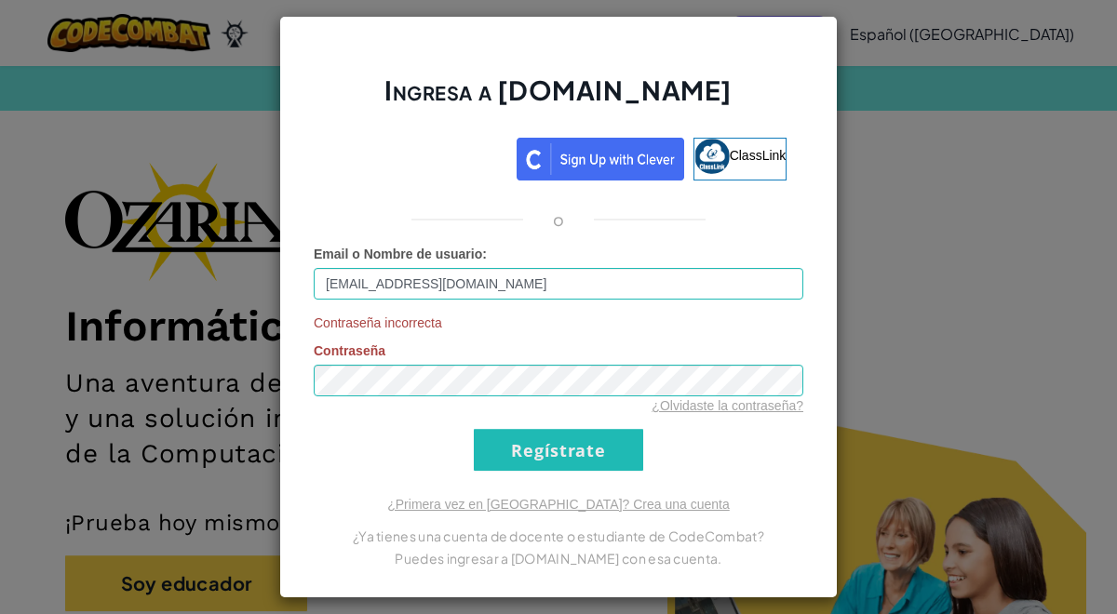
click at [653, 440] on form "Email o Nombre de usuario : [EMAIL_ADDRESS][DOMAIN_NAME] Contraseña incorrecta …" at bounding box center [559, 358] width 490 height 226
click at [634, 437] on input "Regístrate" at bounding box center [558, 450] width 169 height 42
drag, startPoint x: 617, startPoint y: 399, endPoint x: 219, endPoint y: 376, distance: 399.0
click at [219, 376] on div "Ingresa a [DOMAIN_NAME] ClassLink o Email o Nombre de usuario : [EMAIL_ADDRESS]…" at bounding box center [558, 307] width 1117 height 614
click at [679, 414] on div "¿Olvidaste la contraseña?" at bounding box center [559, 405] width 490 height 19
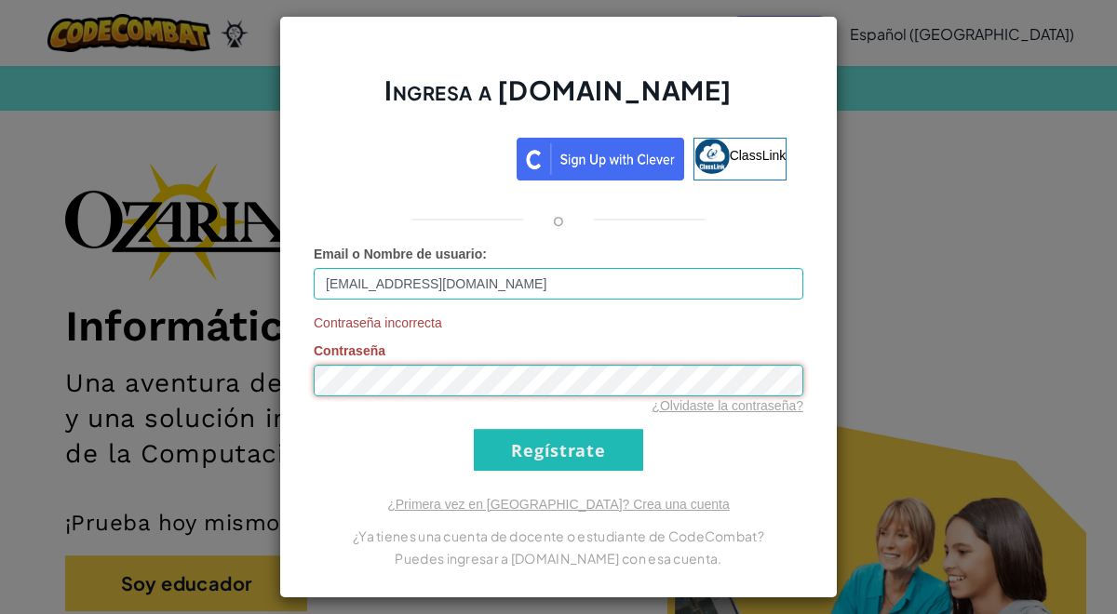
scroll to position [12, 0]
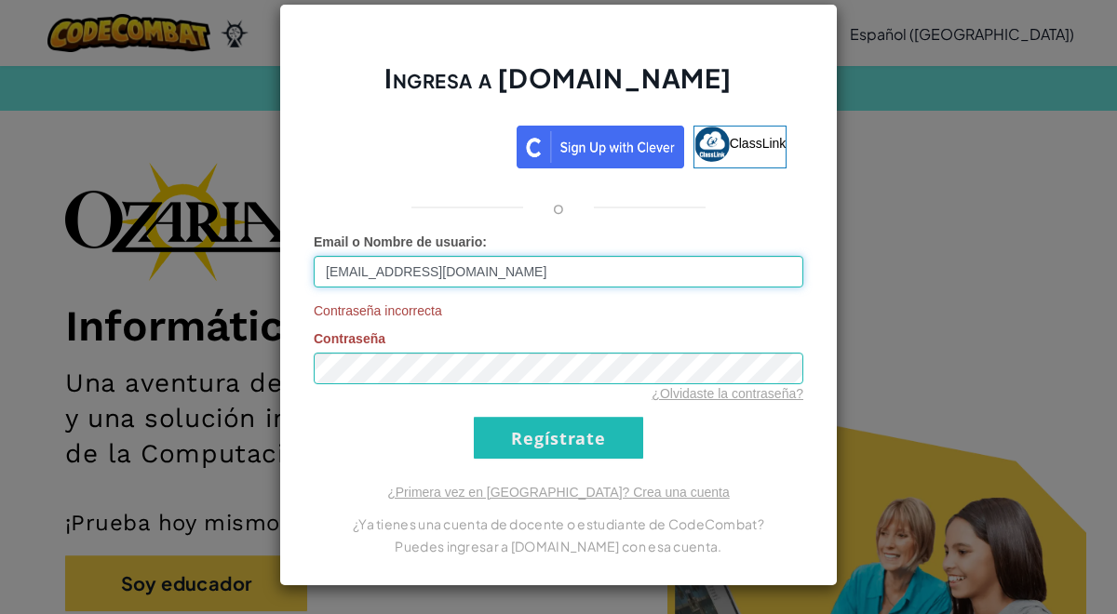
drag, startPoint x: 517, startPoint y: 272, endPoint x: 94, endPoint y: 299, distance: 423.4
click at [94, 299] on div "Ingresa a [DOMAIN_NAME] ClassLink o Email o Nombre de usuario : [EMAIL_ADDRESS]…" at bounding box center [558, 307] width 1117 height 614
click at [121, 219] on div "Ingresa a [DOMAIN_NAME] ClassLink o Email o Nombre de usuario : [EMAIL_ADDRESS]…" at bounding box center [558, 307] width 1117 height 614
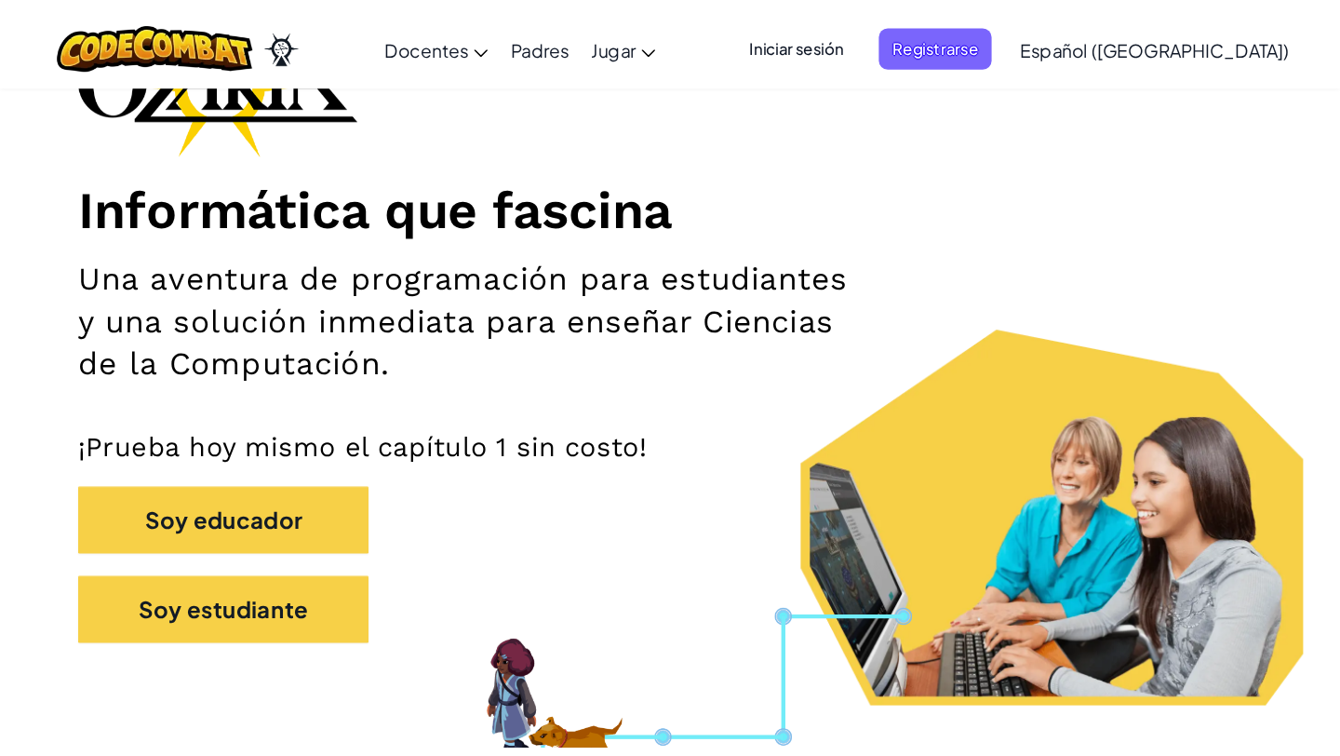
scroll to position [212, 0]
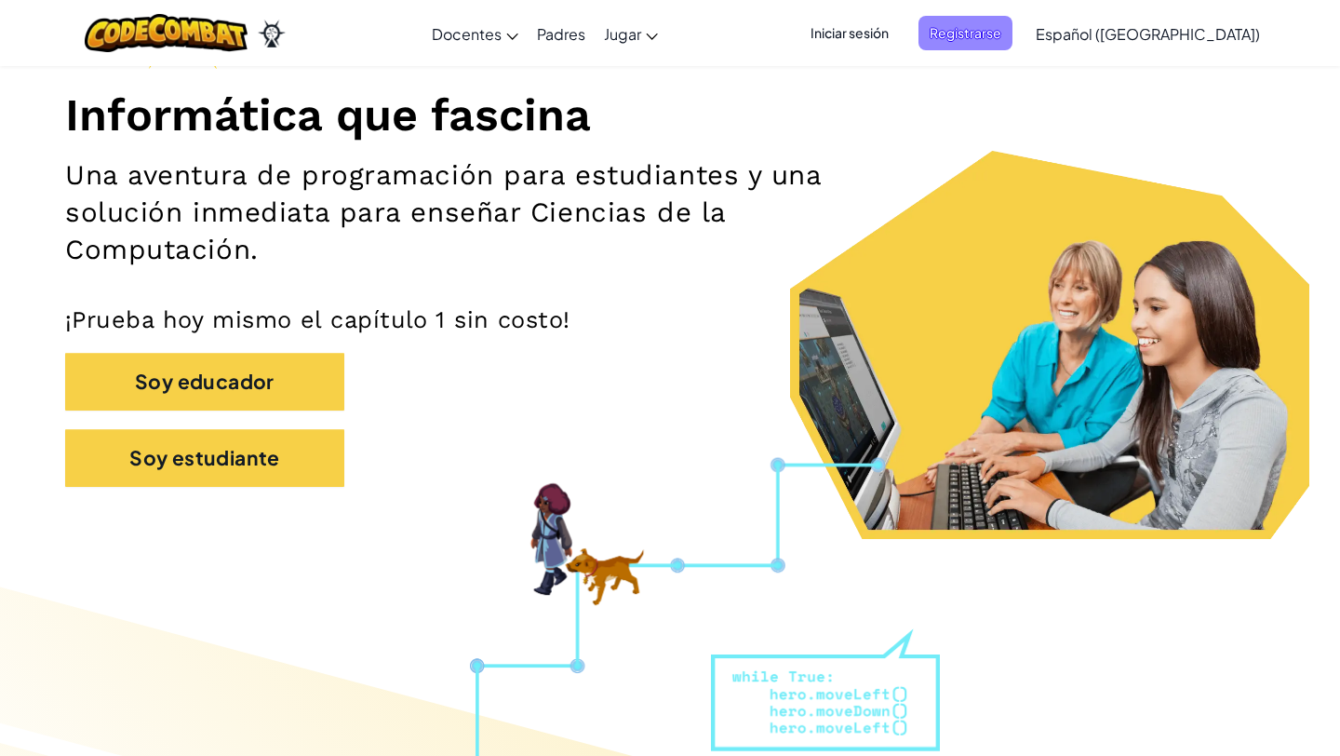
click at [1013, 17] on span "Registrarse" at bounding box center [966, 33] width 94 height 34
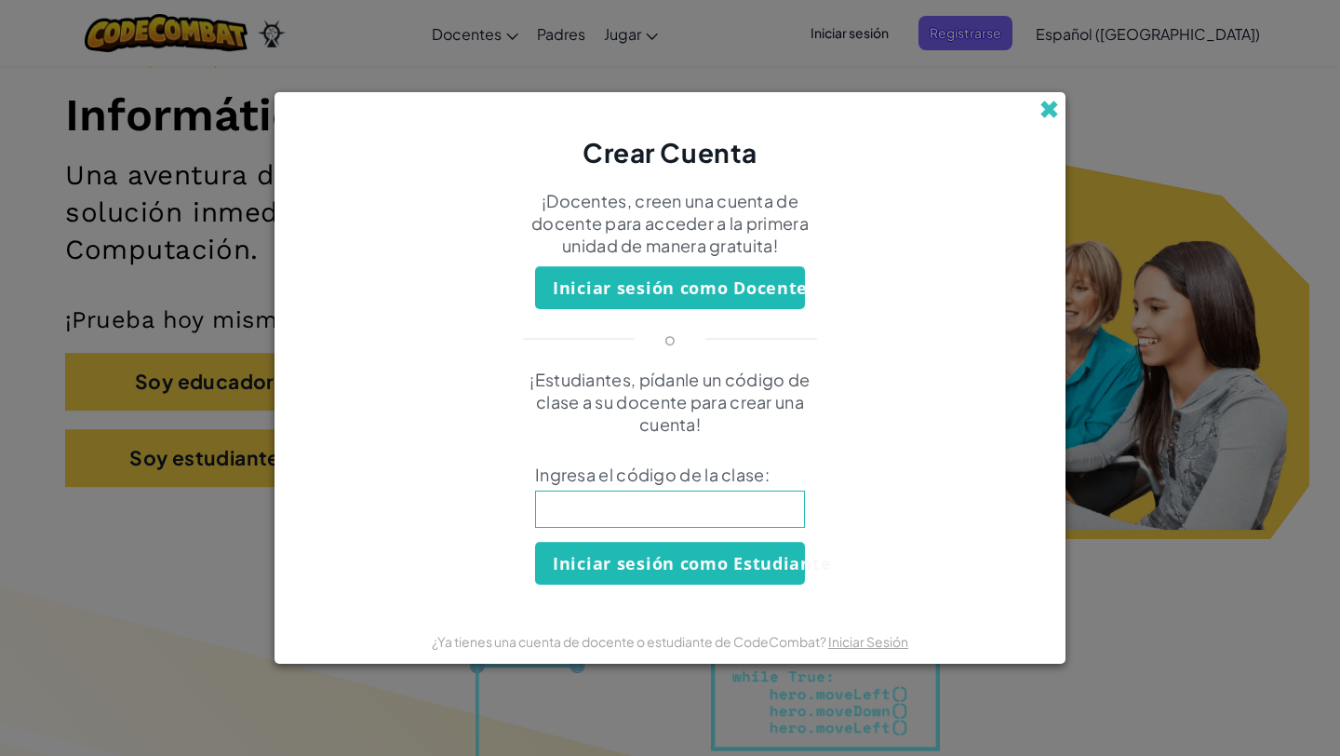
click at [1042, 107] on span at bounding box center [1050, 110] width 20 height 20
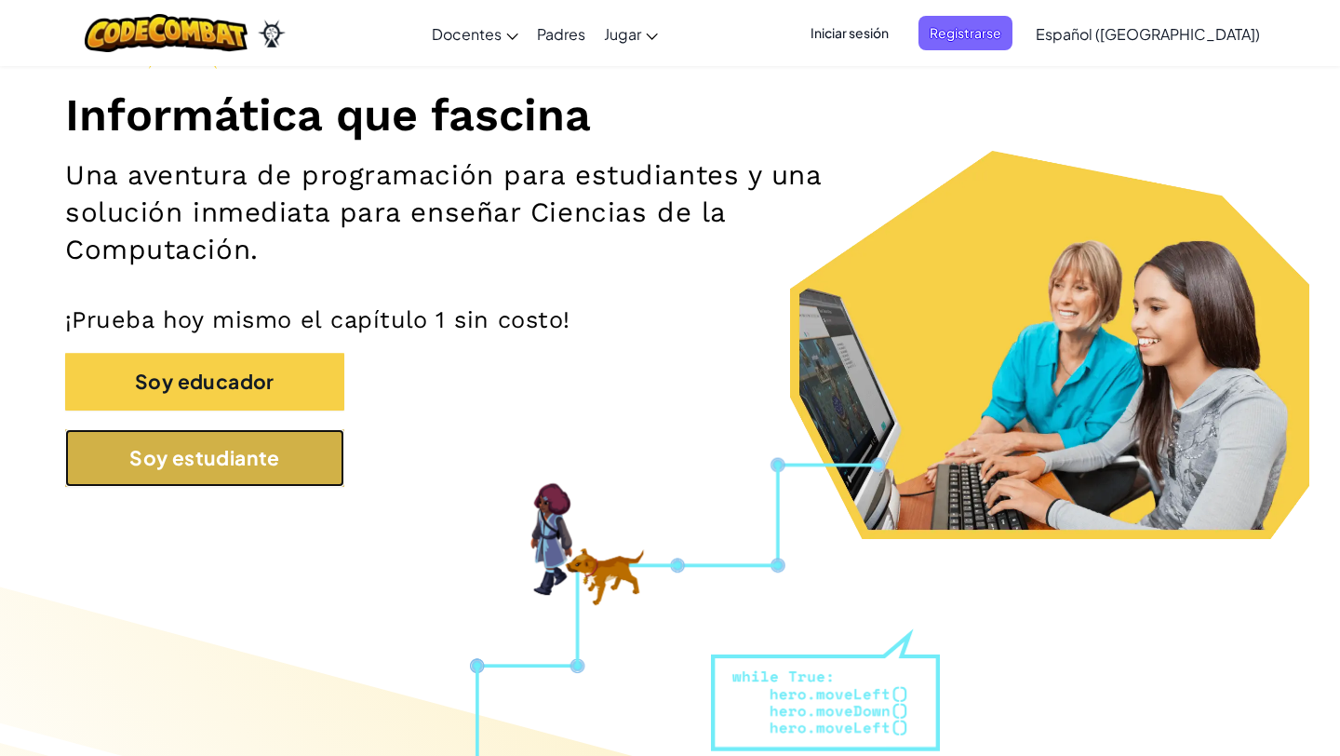
click at [231, 458] on button "Soy estudiante" at bounding box center [204, 458] width 279 height 58
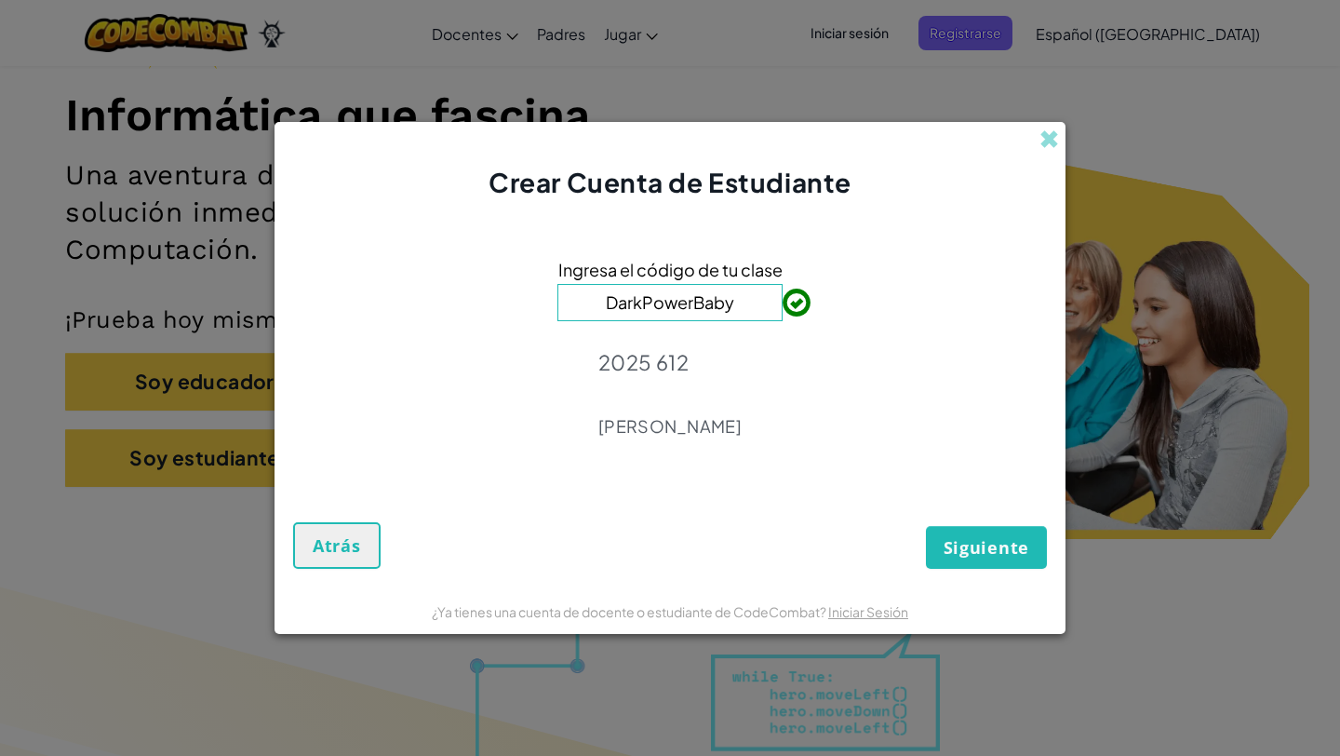
type input "DarkPowerBaby"
click at [957, 534] on button "Siguiente" at bounding box center [986, 547] width 121 height 43
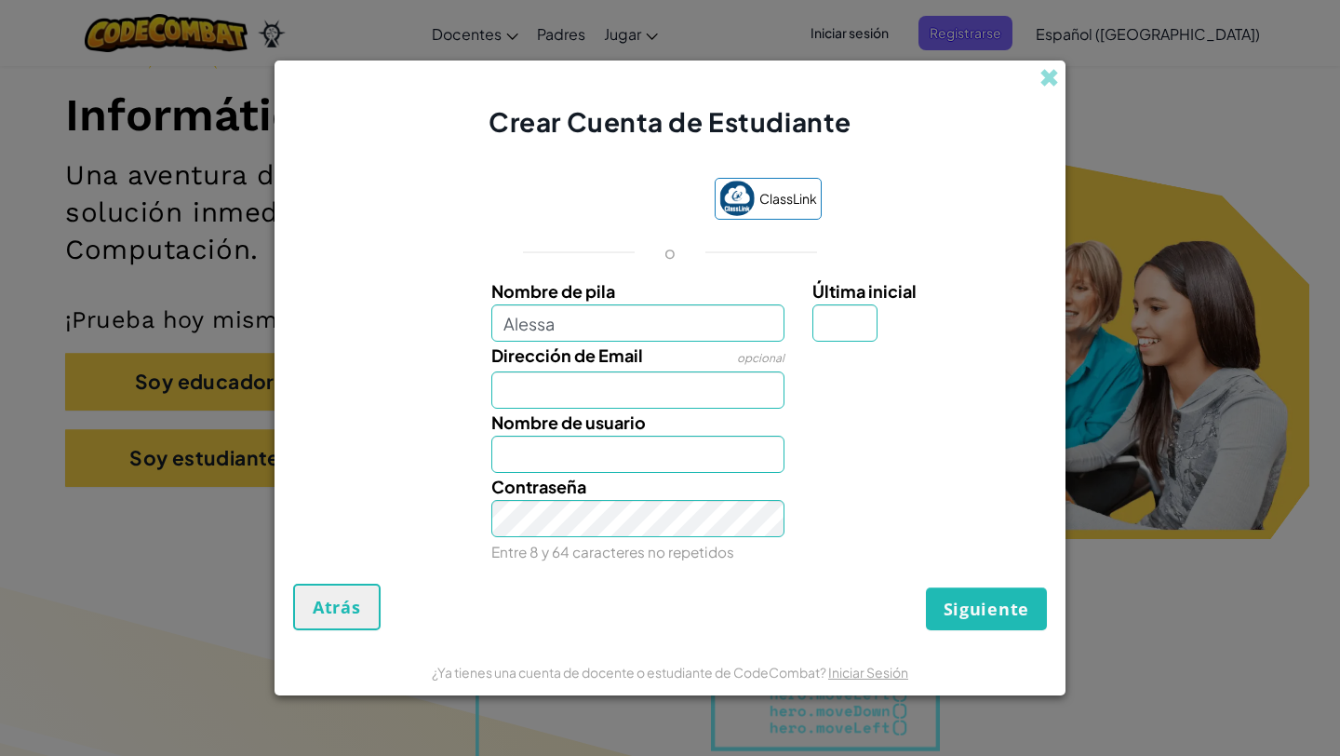
type input "Alessa"
click at [867, 283] on span "Última inicial" at bounding box center [865, 290] width 104 height 21
click at [867, 304] on input "Última inicial" at bounding box center [845, 322] width 65 height 37
type input "M"
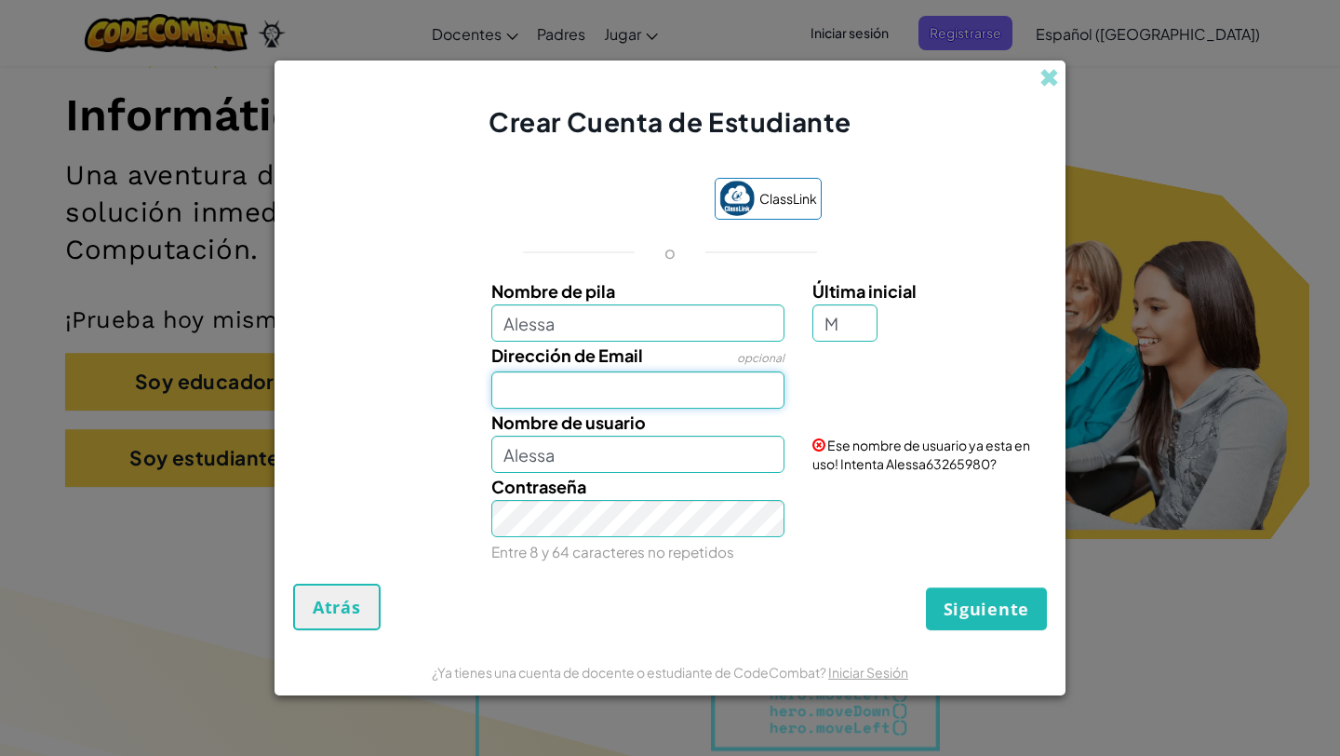
type input "AlessaM"
click at [716, 385] on input "Dirección de Email" at bounding box center [638, 389] width 294 height 37
type input "[EMAIL_ADDRESS][DOMAIN_NAME]"
click at [728, 468] on input "AlessaM" at bounding box center [638, 454] width 294 height 37
click at [776, 398] on input "[EMAIL_ADDRESS][DOMAIN_NAME]" at bounding box center [638, 389] width 294 height 37
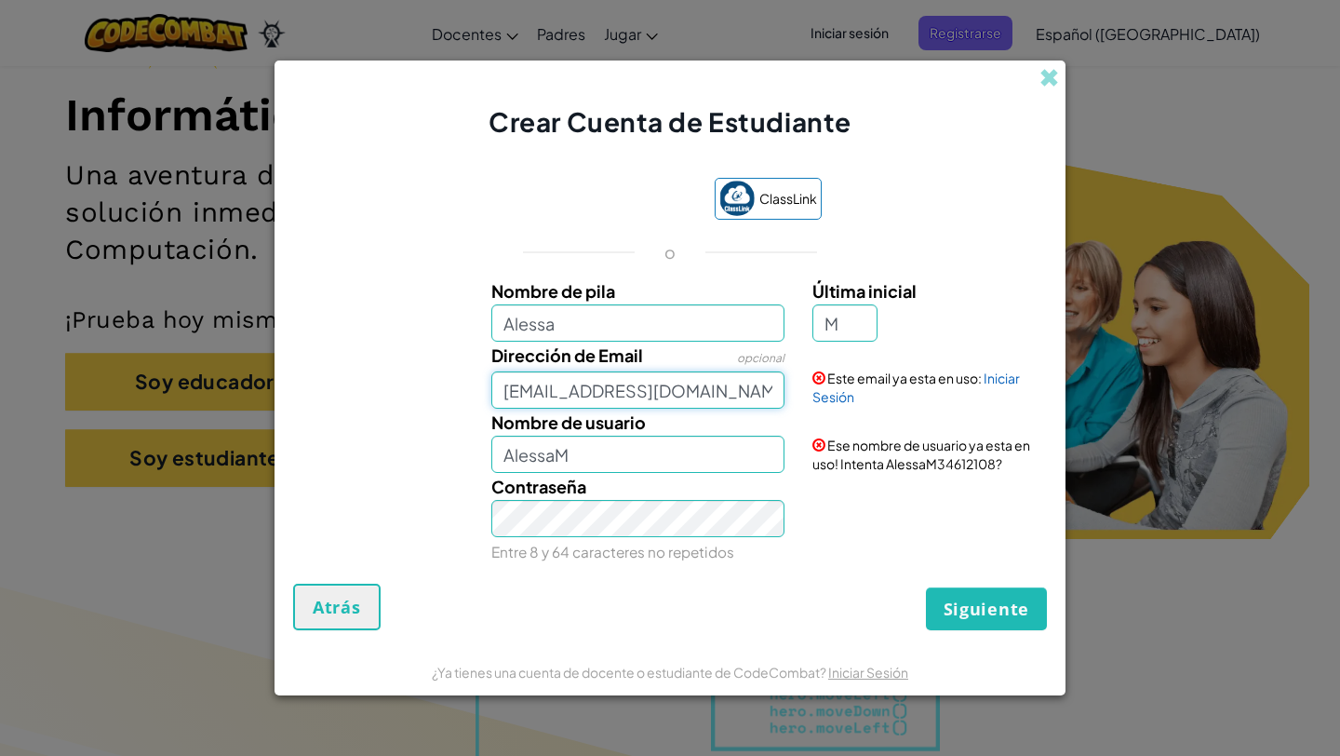
click at [708, 383] on input "[EMAIL_ADDRESS][DOMAIN_NAME]" at bounding box center [638, 389] width 294 height 37
click at [358, 598] on span "Atrás" at bounding box center [337, 607] width 48 height 22
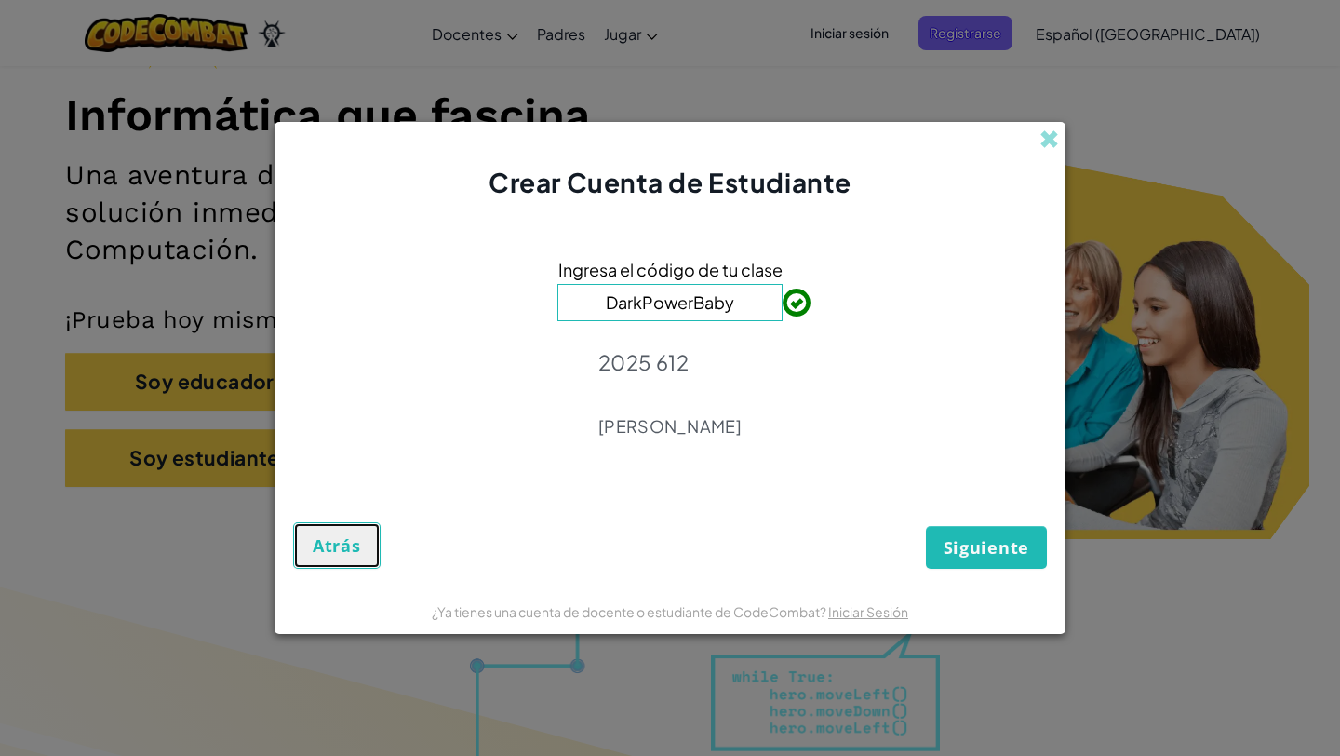
click at [349, 554] on span "Atrás" at bounding box center [337, 545] width 48 height 22
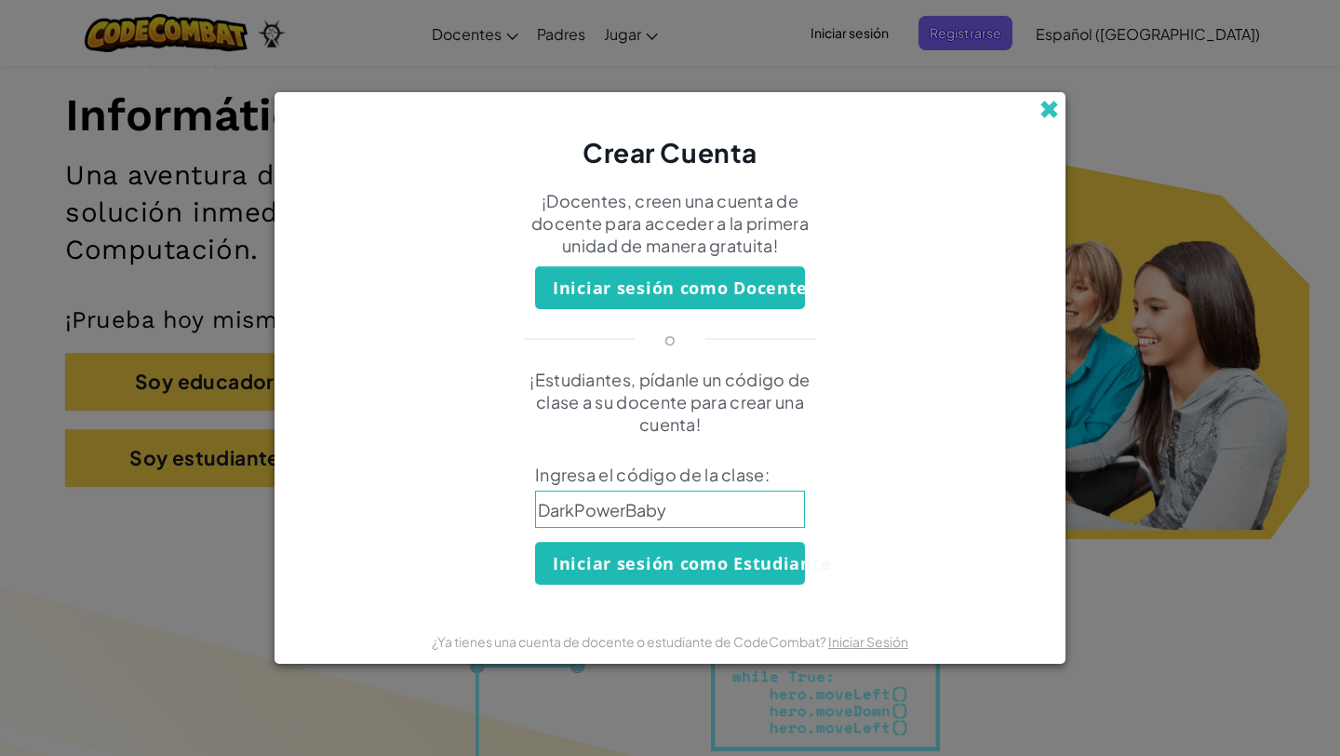
click at [1049, 108] on span at bounding box center [1050, 110] width 20 height 20
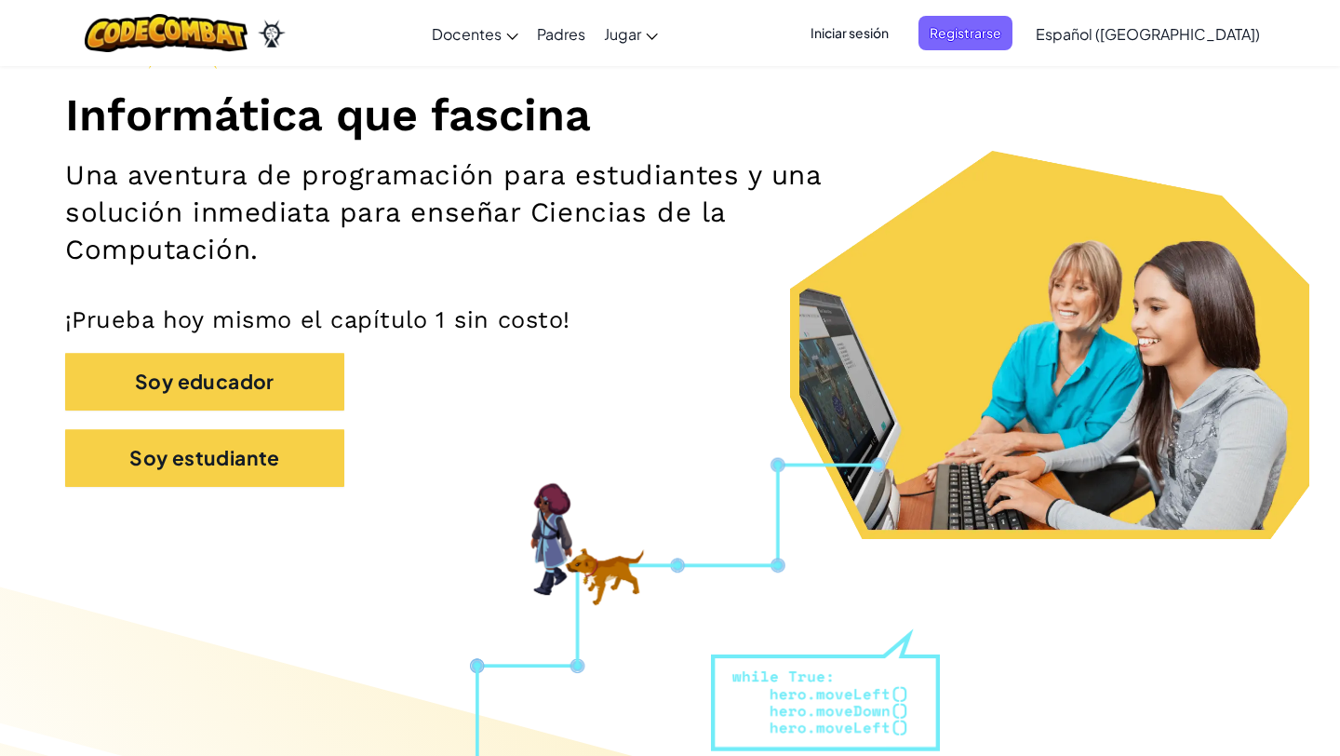
click at [900, 34] on span "Iniciar sesión" at bounding box center [850, 33] width 101 height 34
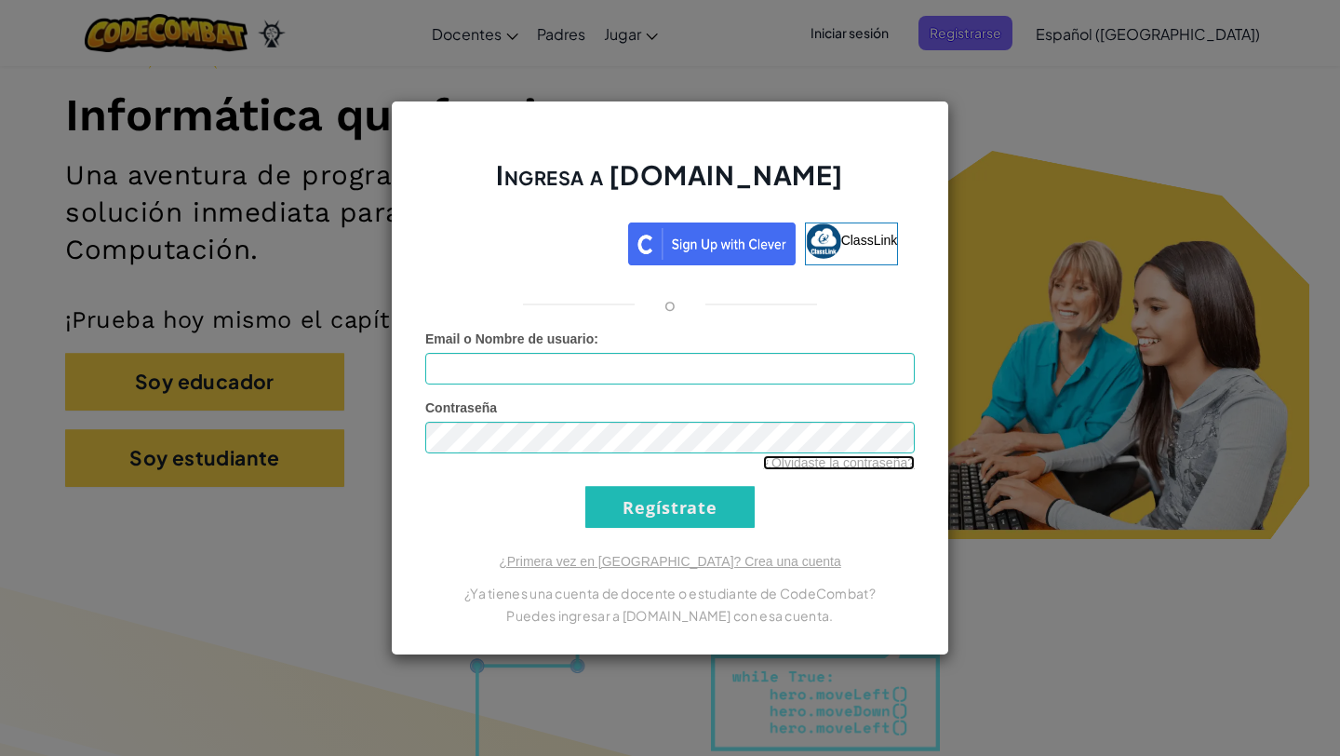
click at [813, 466] on link "¿Olvidaste la contraseña?" at bounding box center [839, 462] width 152 height 15
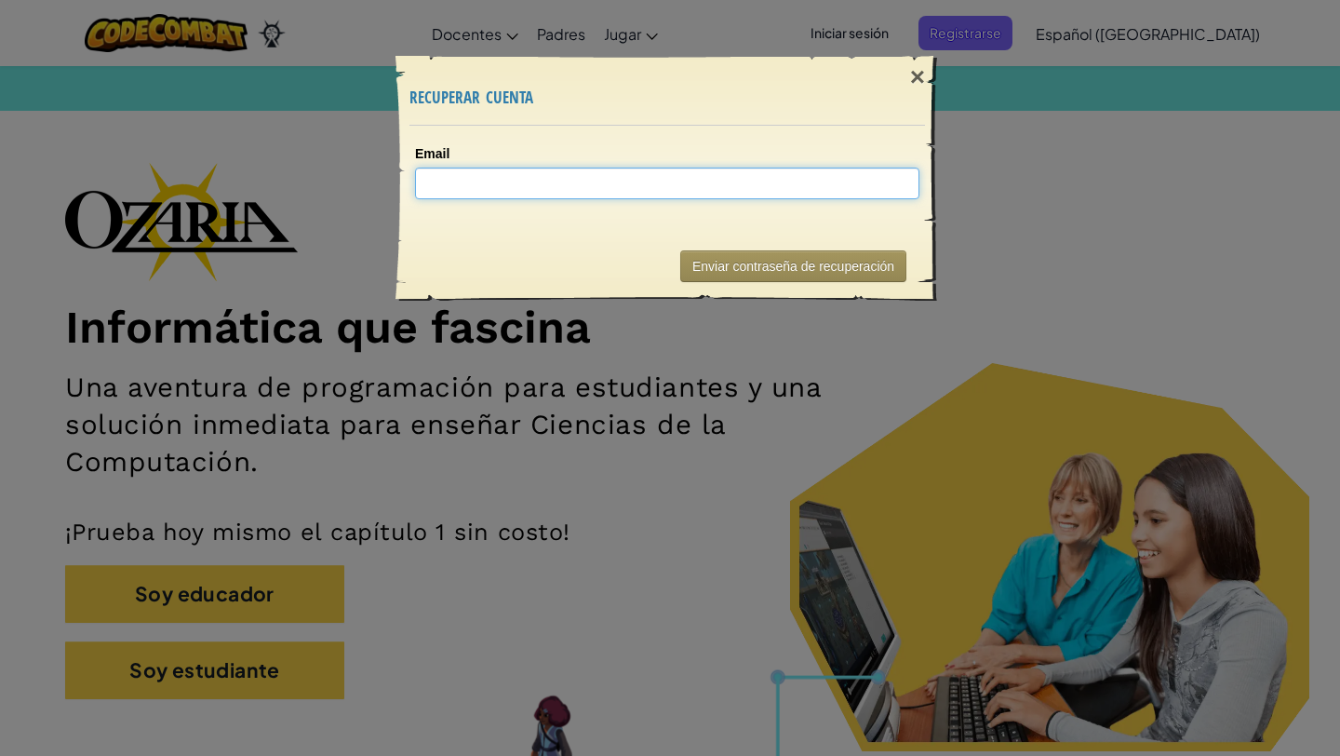
paste input "[EMAIL_ADDRESS][DOMAIN_NAME]"
type input "[EMAIL_ADDRESS][DOMAIN_NAME]"
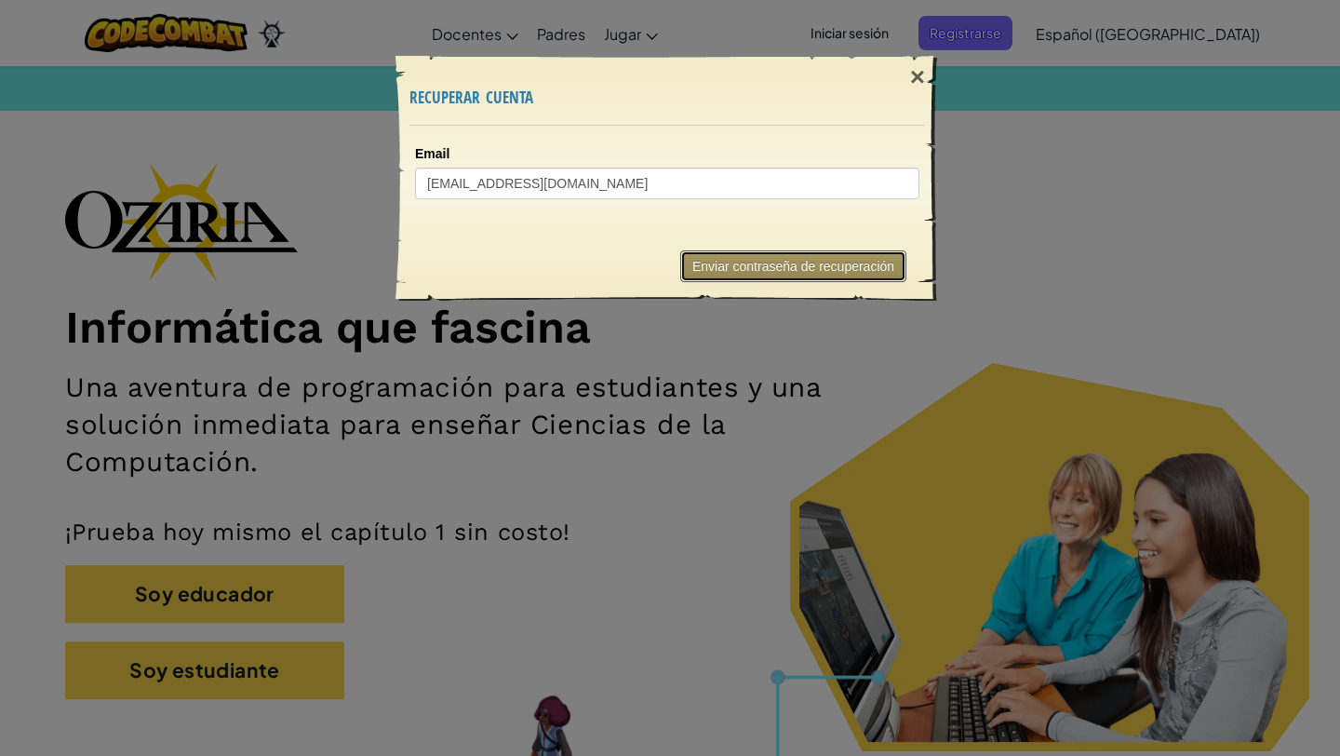
click at [744, 261] on button "Enviar contraseña de recuperación" at bounding box center [793, 266] width 226 height 32
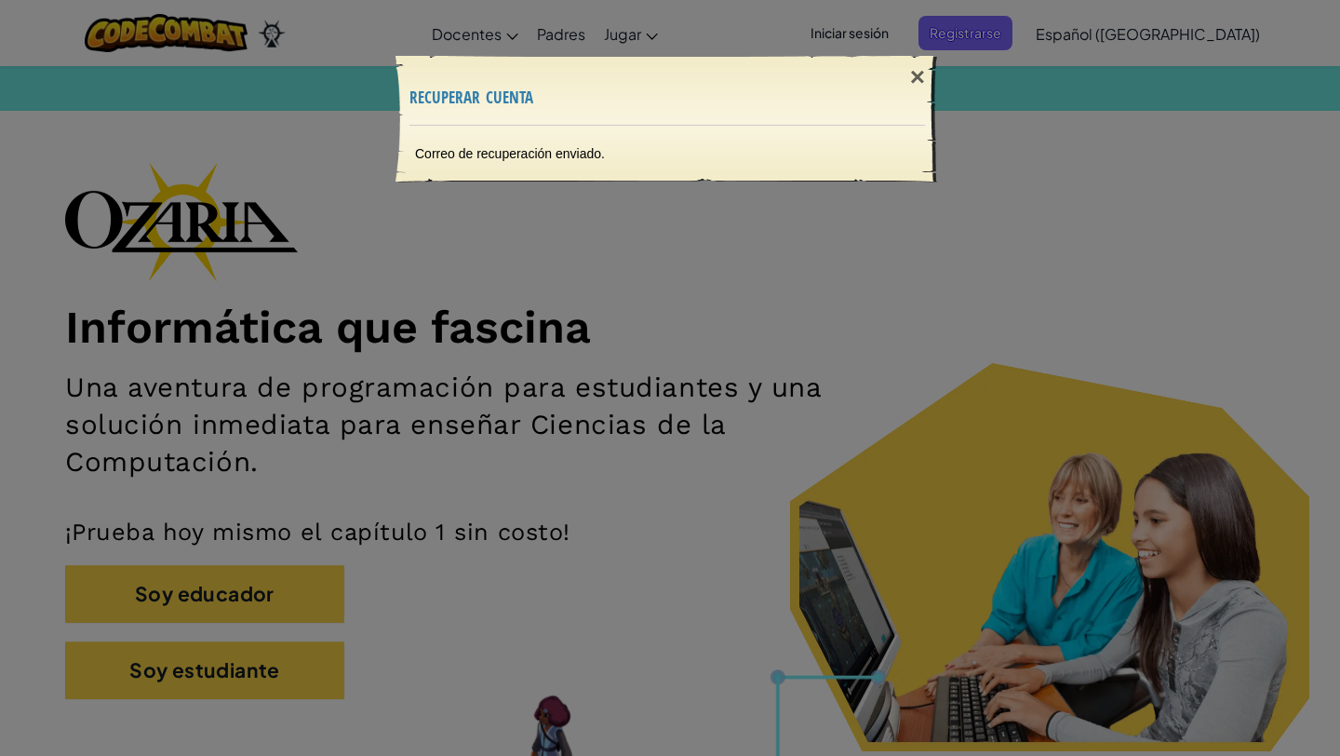
click at [678, 151] on div "Correo de recuperación enviado." at bounding box center [667, 154] width 542 height 56
click at [789, 180] on div "Correo de recuperación enviado." at bounding box center [667, 154] width 542 height 56
click at [760, 163] on div "Correo de recuperación enviado." at bounding box center [667, 154] width 542 height 56
click at [905, 72] on div "×" at bounding box center [917, 77] width 43 height 54
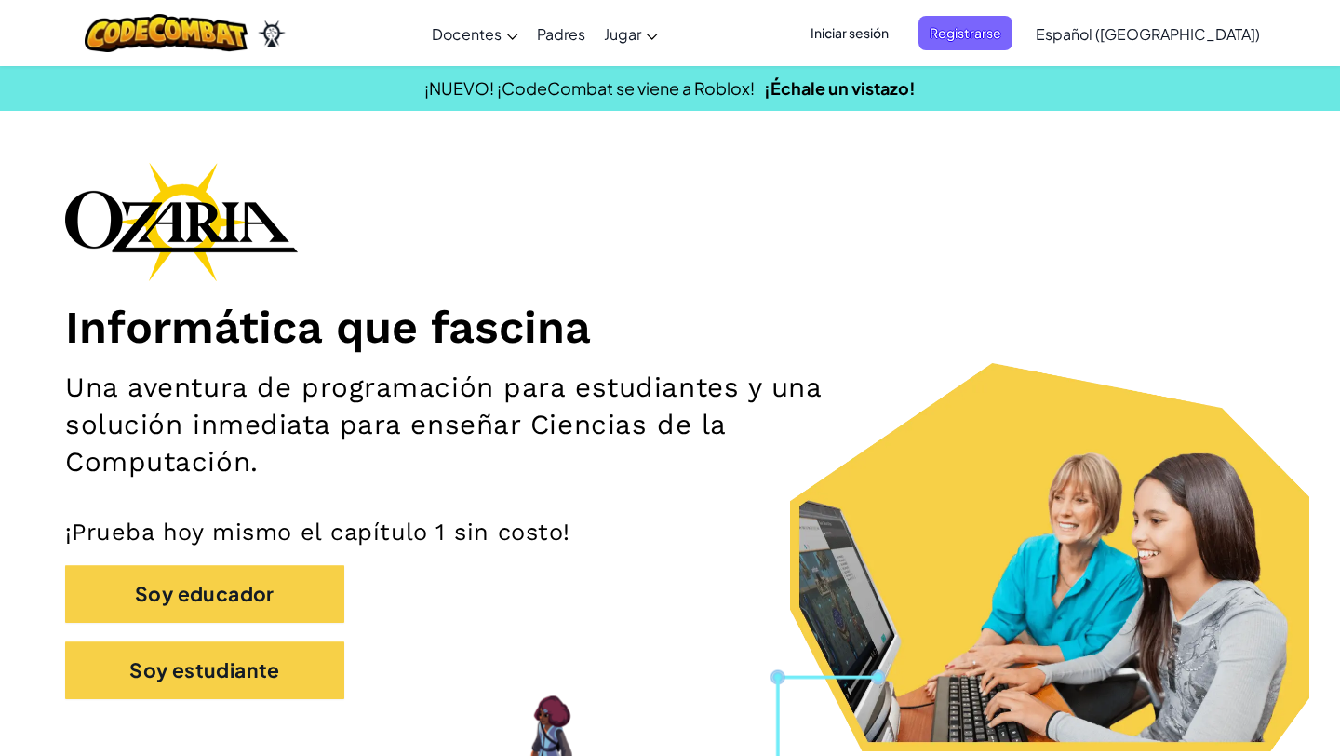
click at [899, 44] on span "Iniciar sesión" at bounding box center [850, 33] width 101 height 34
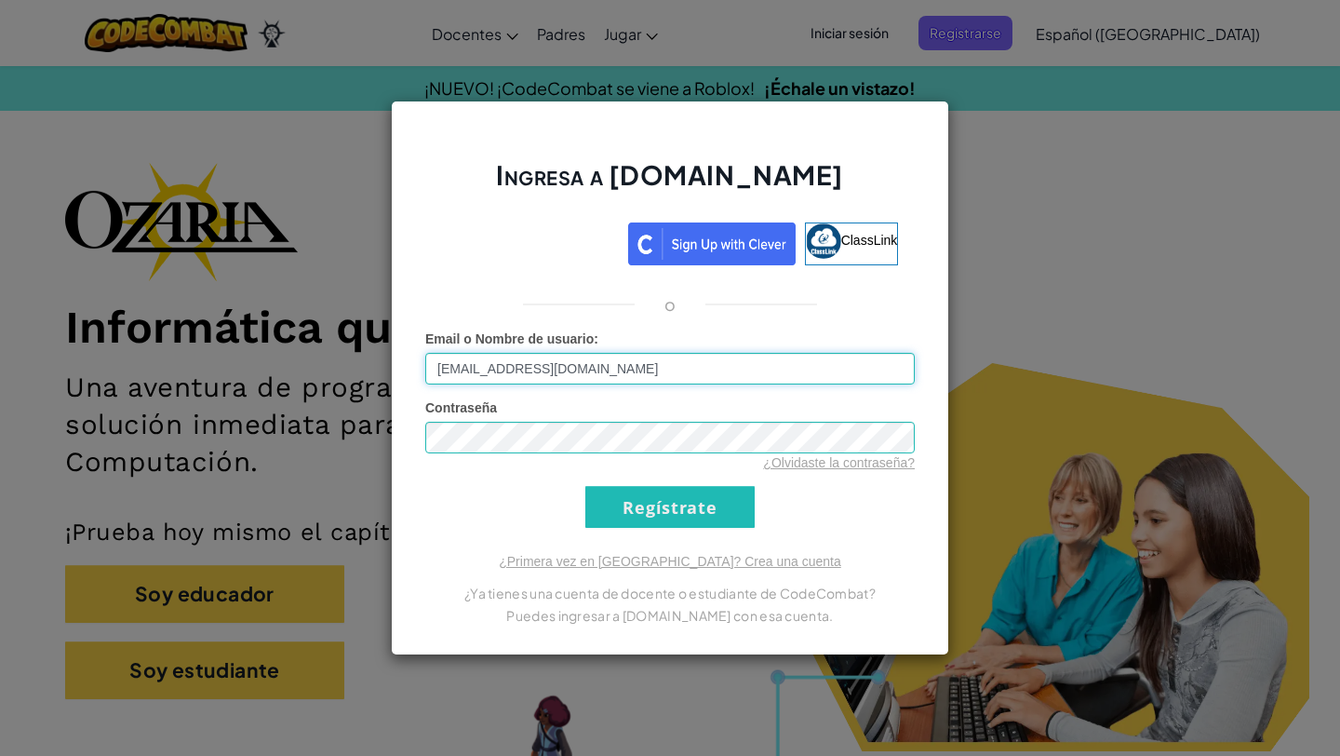
type input "[EMAIL_ADDRESS][DOMAIN_NAME]"
click at [707, 499] on input "Regístrate" at bounding box center [669, 507] width 169 height 42
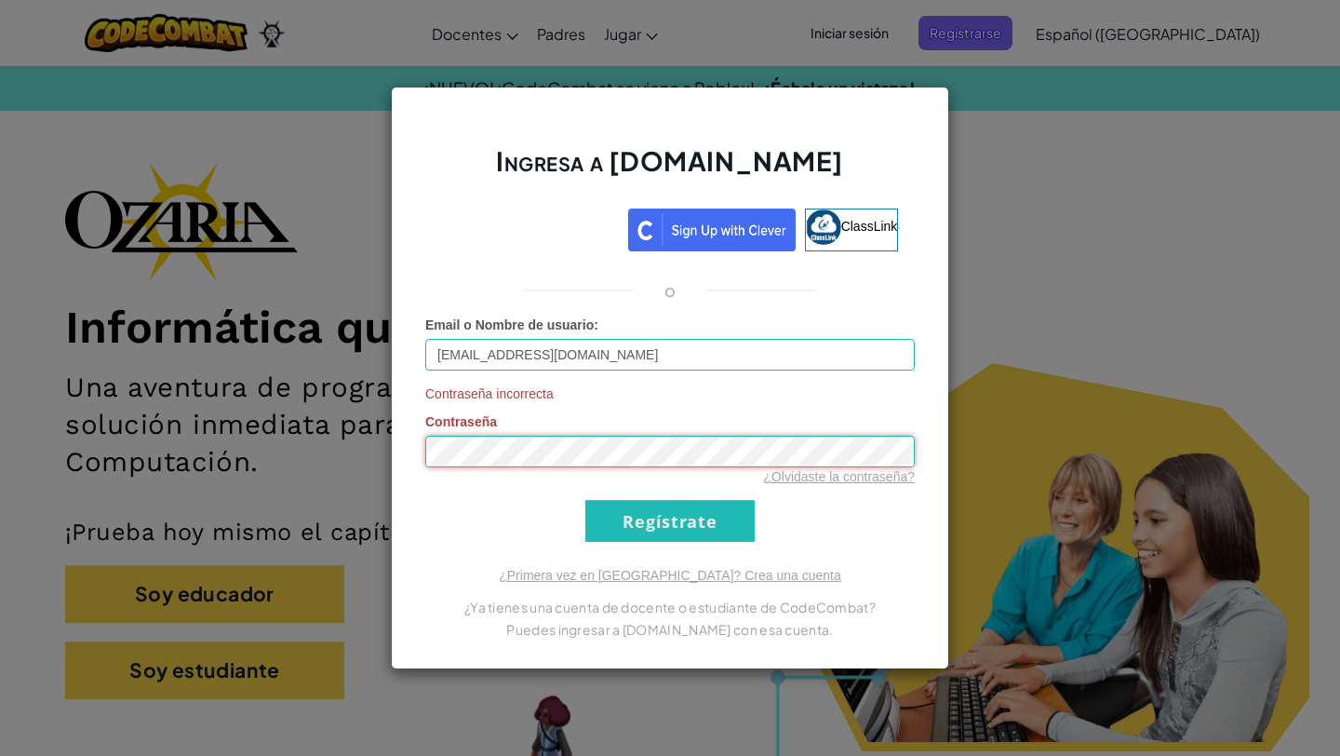
click at [200, 474] on div "Ingresa a [DOMAIN_NAME] ClassLink o Email o Nombre de usuario : [EMAIL_ADDRESS]…" at bounding box center [670, 378] width 1340 height 756
click at [410, 447] on div "Ingresa a [DOMAIN_NAME] ClassLink o Email o Nombre de usuario : [EMAIL_ADDRESS]…" at bounding box center [670, 378] width 558 height 583
click at [803, 474] on link "¿Olvidaste la contraseña?" at bounding box center [839, 476] width 152 height 15
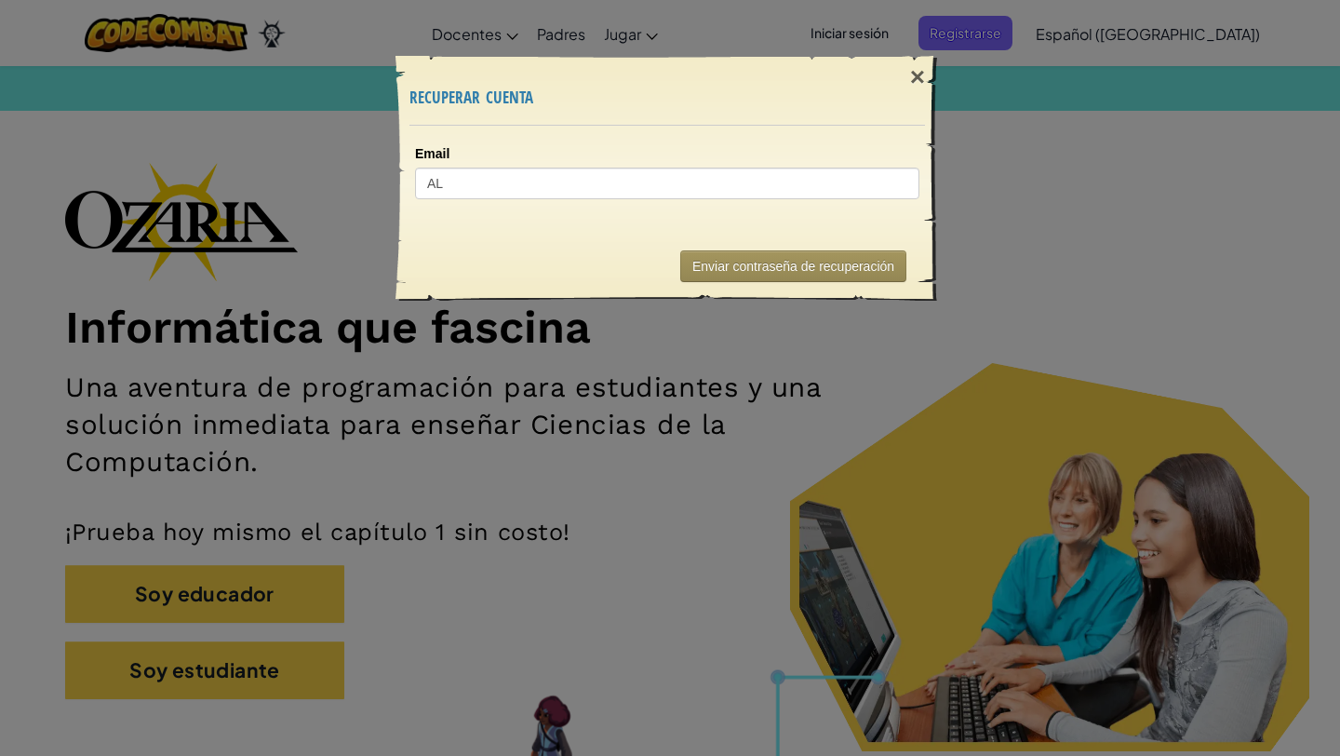
click at [705, 199] on div "Email AL" at bounding box center [667, 179] width 542 height 106
click at [714, 179] on input "AL" at bounding box center [667, 184] width 504 height 32
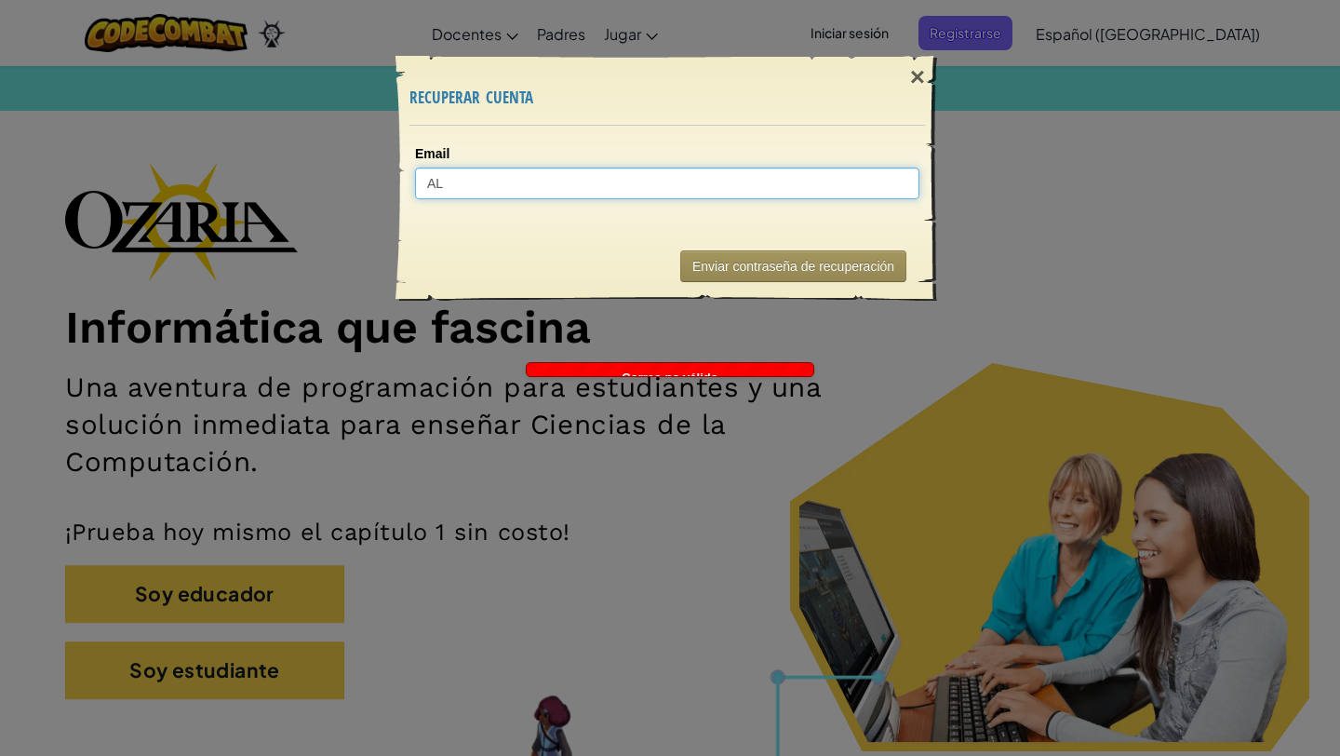
type input "A"
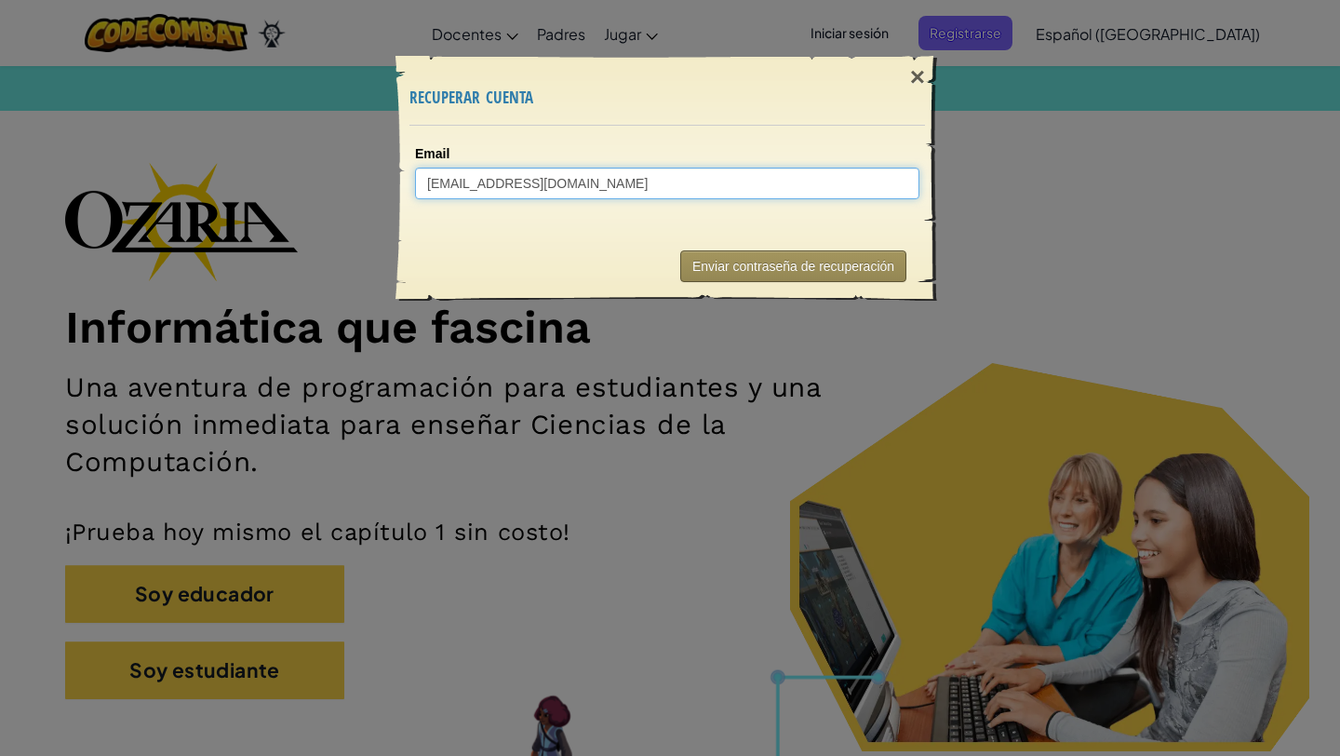
type input "[EMAIL_ADDRESS][DOMAIN_NAME]"
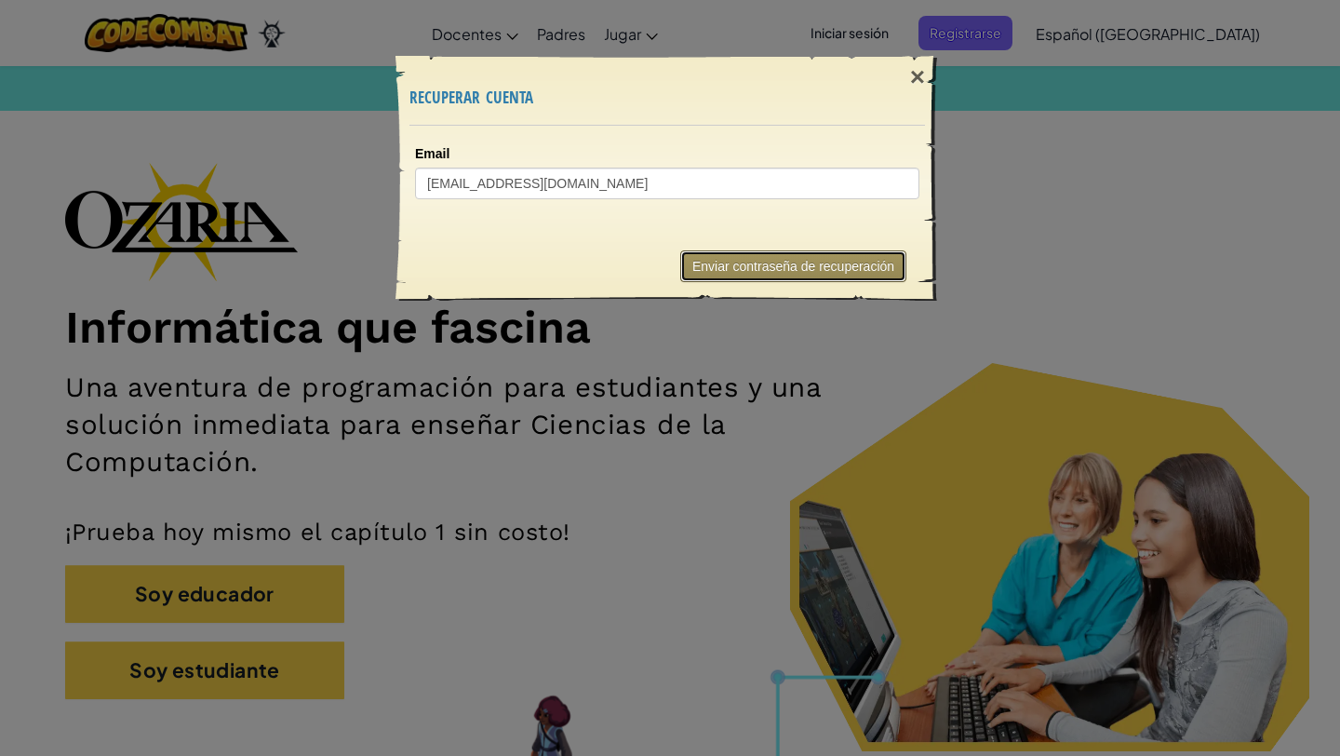
click at [829, 264] on button "Enviar contraseña de recuperación" at bounding box center [793, 266] width 226 height 32
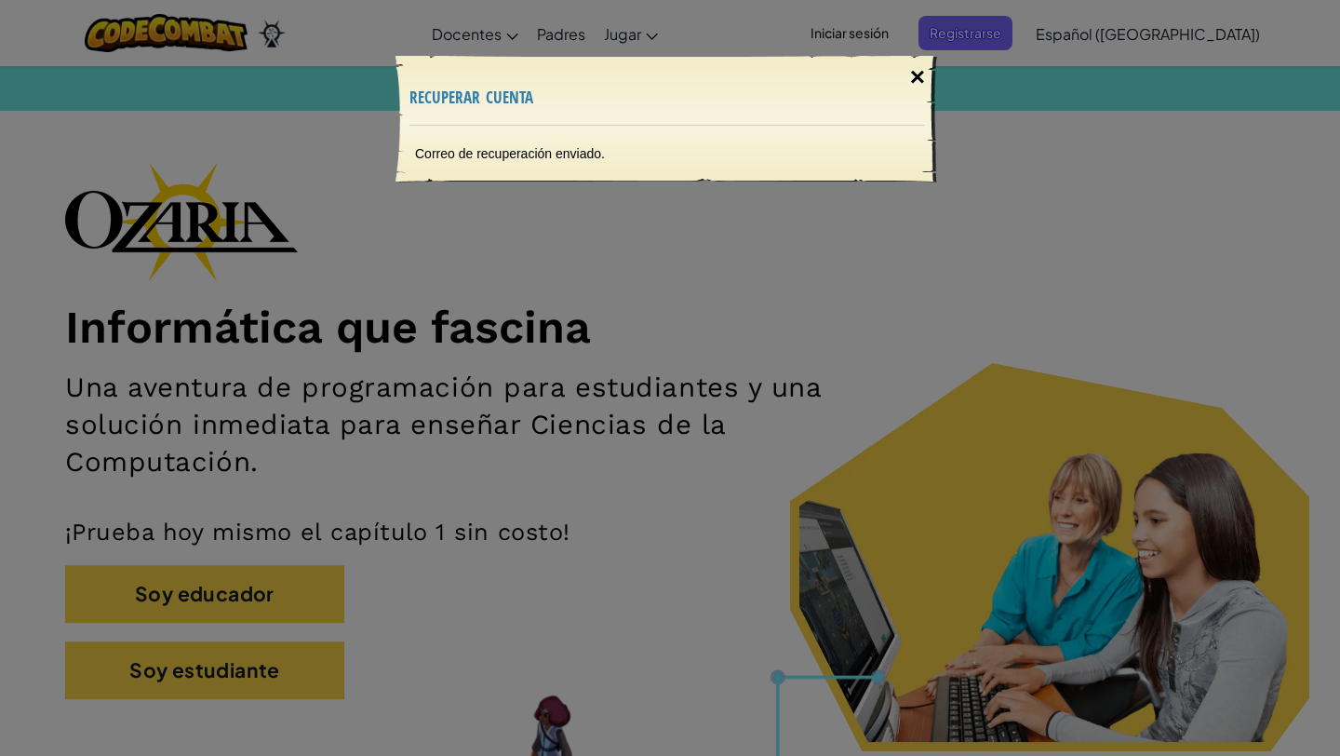
click at [927, 79] on div "×" at bounding box center [917, 77] width 43 height 54
